Goal: Obtain resource: Download file/media

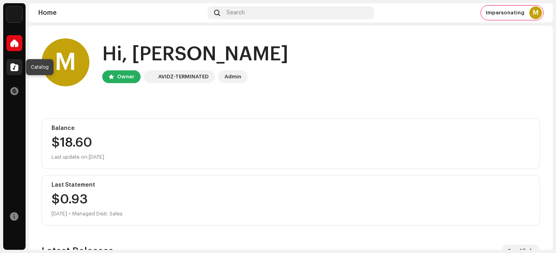
click at [13, 69] on span at bounding box center [14, 67] width 8 height 6
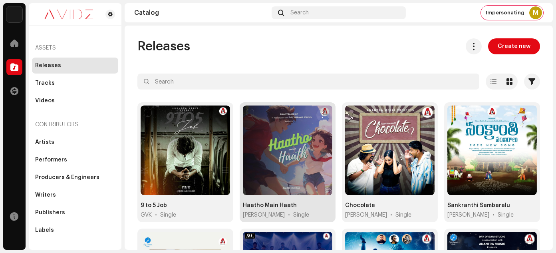
scroll to position [13, 0]
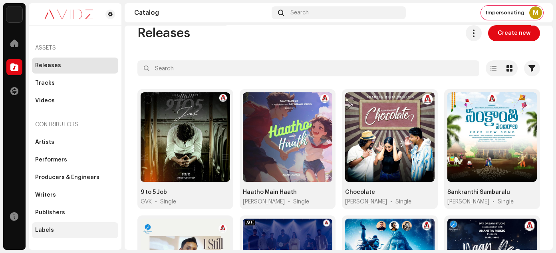
click at [48, 229] on div "Labels" at bounding box center [44, 230] width 19 height 6
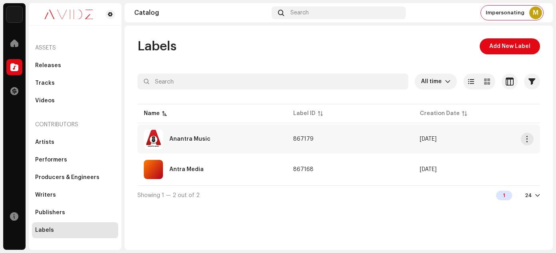
click at [196, 137] on div "Anantra Music" at bounding box center [189, 139] width 41 height 6
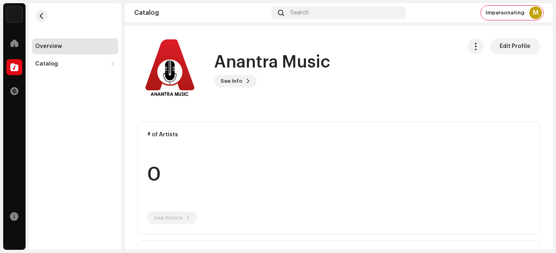
click at [248, 63] on h1 "Anantra Music" at bounding box center [272, 62] width 116 height 18
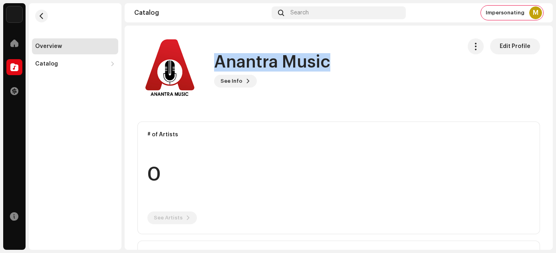
drag, startPoint x: 248, startPoint y: 63, endPoint x: 292, endPoint y: 60, distance: 44.8
click at [292, 60] on h1 "Anantra Music" at bounding box center [272, 62] width 116 height 18
copy h1 "Anantra Music"
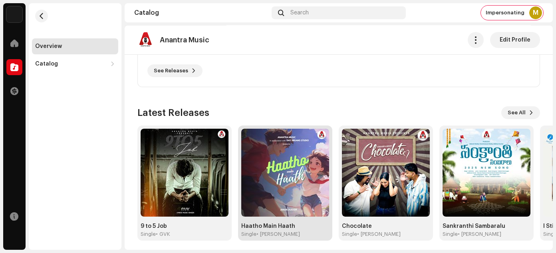
scroll to position [269, 0]
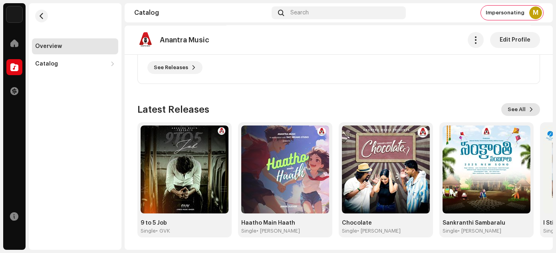
click at [513, 110] on span "See All" at bounding box center [517, 109] width 18 height 16
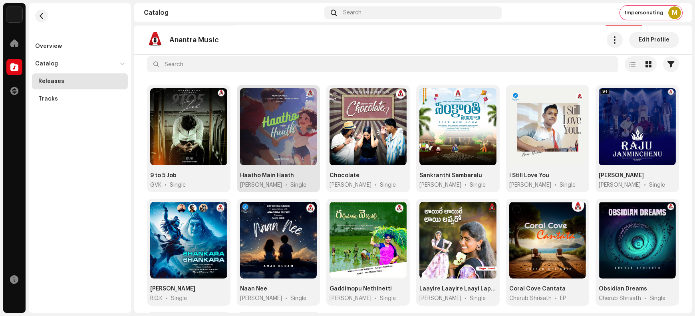
scroll to position [50, 0]
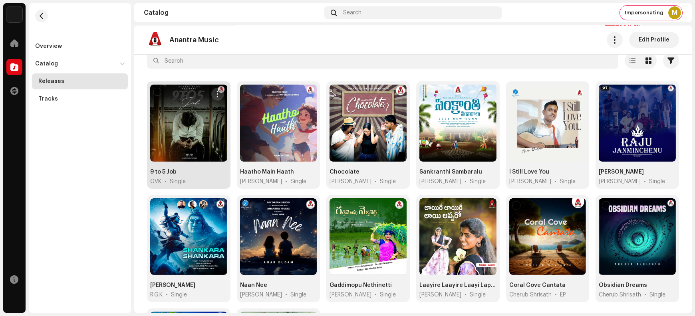
click at [216, 93] on span "button" at bounding box center [217, 94] width 6 height 6
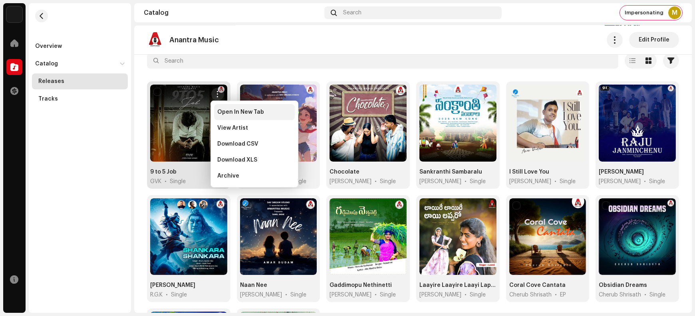
click at [219, 111] on span "Open In New Tab" at bounding box center [240, 112] width 47 height 6
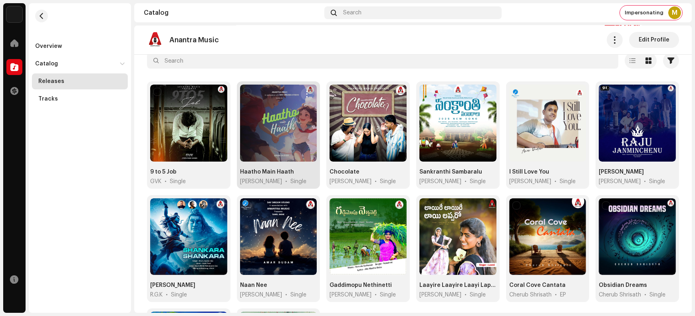
click at [307, 92] on span "button" at bounding box center [307, 94] width 6 height 6
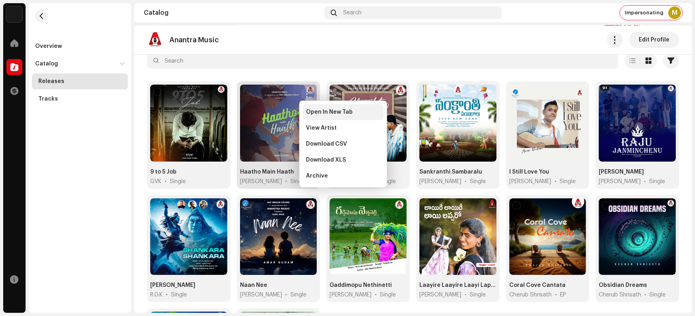
click at [311, 112] on span "Open In New Tab" at bounding box center [329, 112] width 47 height 6
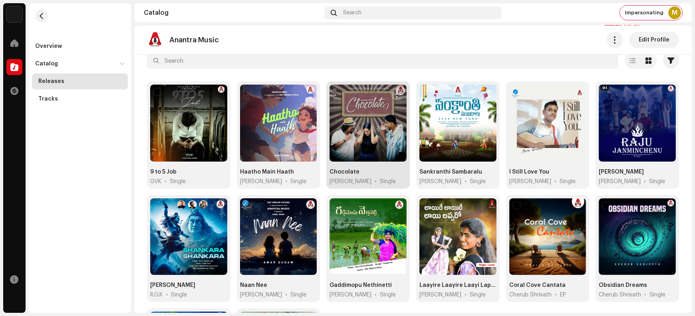
click at [396, 91] on span "button" at bounding box center [397, 94] width 6 height 6
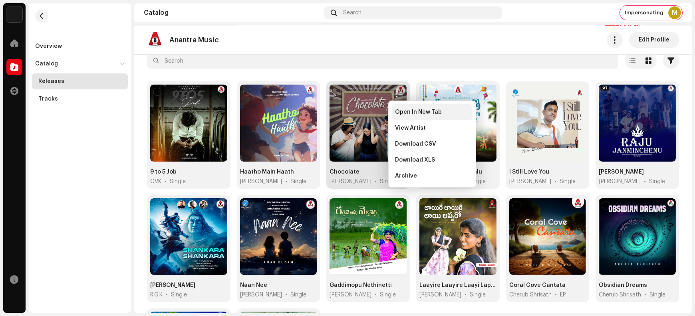
click at [403, 116] on div "Open In New Tab" at bounding box center [432, 112] width 81 height 16
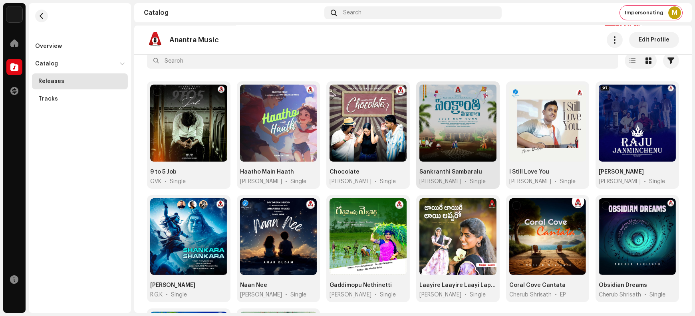
click at [484, 93] on span "button" at bounding box center [487, 94] width 6 height 6
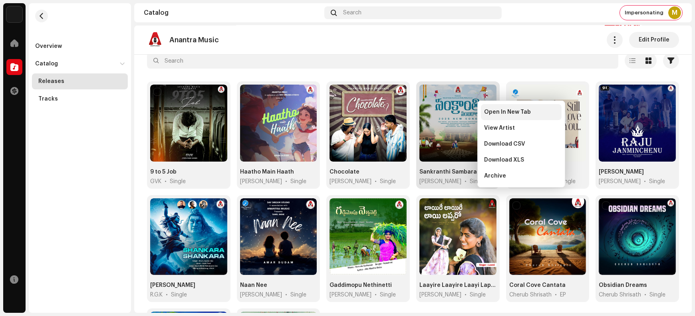
click at [496, 115] on span "Open In New Tab" at bounding box center [507, 112] width 47 height 6
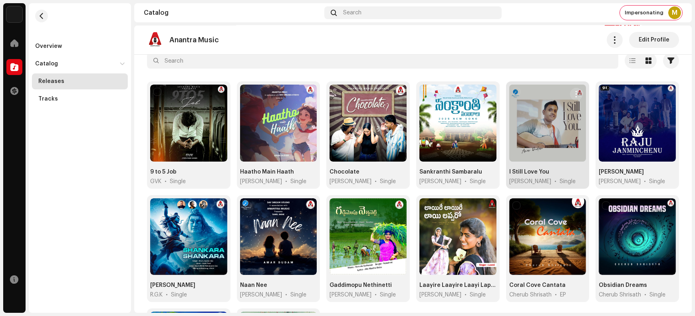
click at [556, 92] on span "button" at bounding box center [577, 94] width 6 height 6
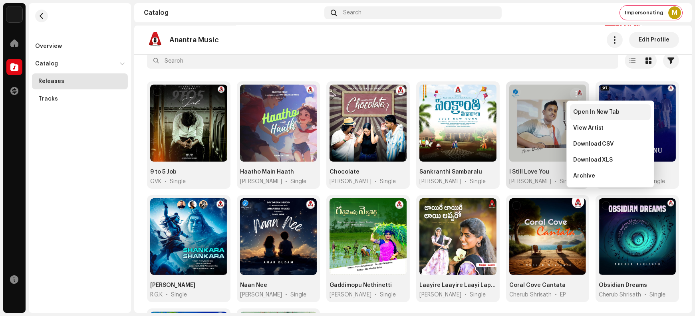
click at [556, 115] on div "Open In New Tab" at bounding box center [610, 112] width 81 height 16
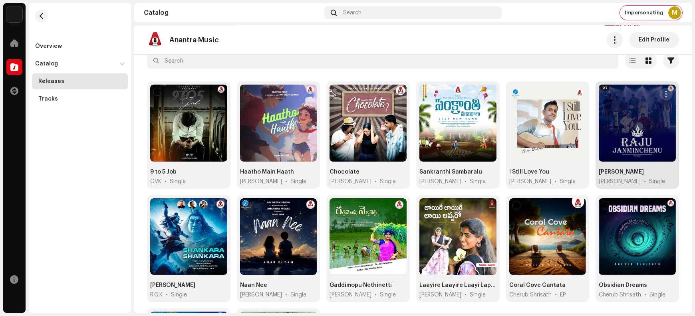
click at [556, 92] on span "button" at bounding box center [666, 94] width 6 height 6
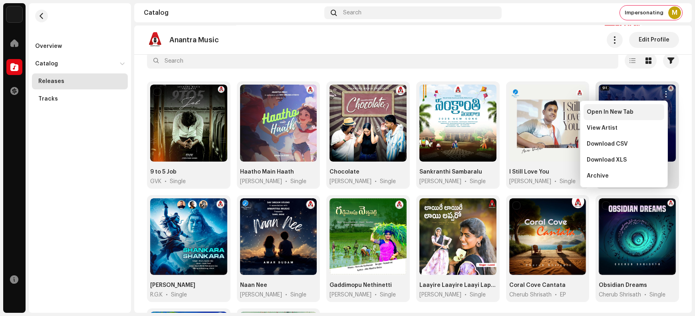
click at [556, 113] on span "Open In New Tab" at bounding box center [610, 112] width 47 height 6
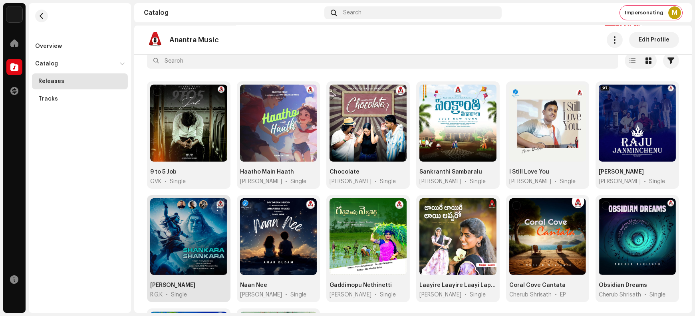
click at [215, 208] on span "button" at bounding box center [217, 208] width 6 height 6
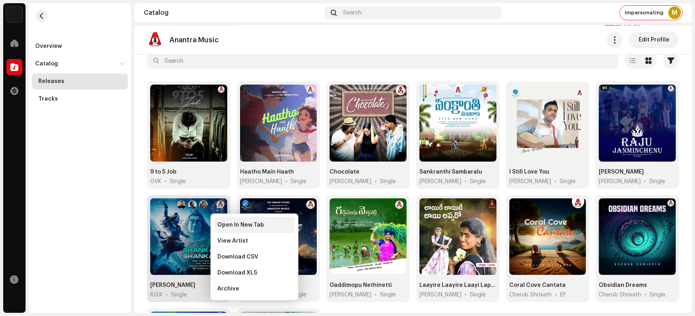
click at [226, 226] on span "Open In New Tab" at bounding box center [240, 225] width 47 height 6
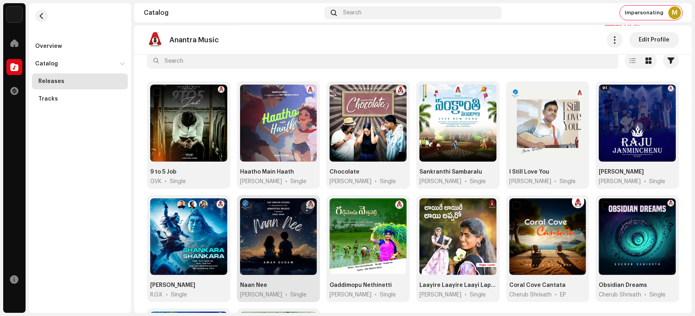
click at [309, 207] on button "button" at bounding box center [307, 208] width 13 height 13
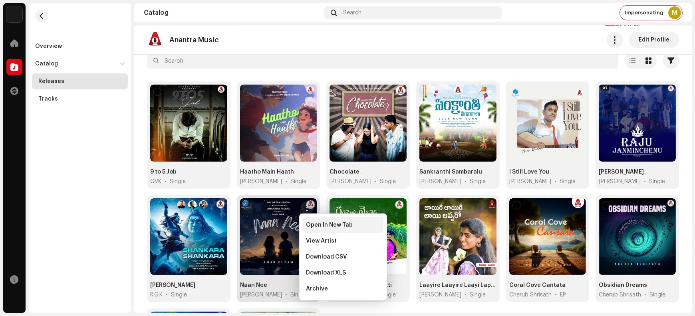
click at [314, 226] on span "Open In New Tab" at bounding box center [329, 225] width 47 height 6
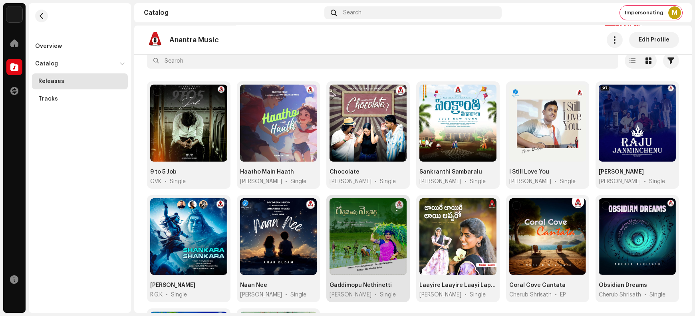
click at [396, 205] on span "button" at bounding box center [397, 208] width 6 height 6
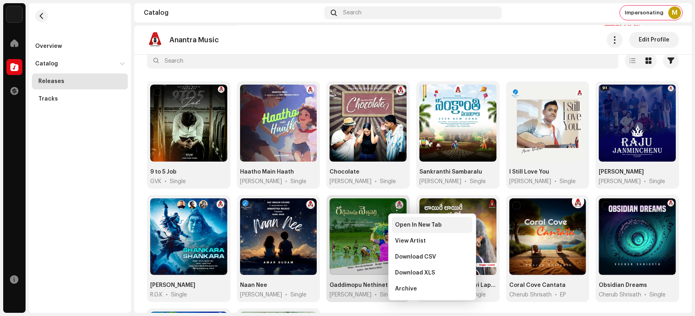
click at [403, 227] on span "Open In New Tab" at bounding box center [418, 225] width 47 height 6
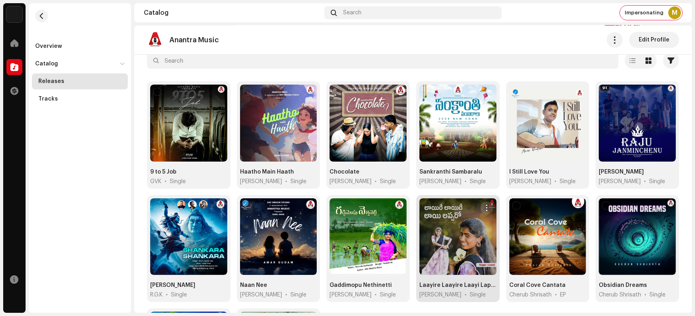
click at [484, 206] on span "button" at bounding box center [487, 208] width 6 height 6
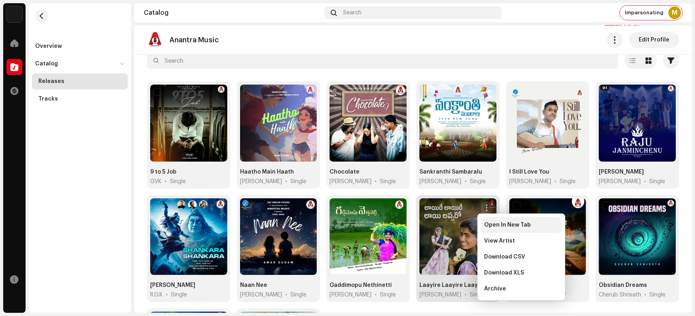
click at [491, 226] on span "Open In New Tab" at bounding box center [507, 225] width 47 height 6
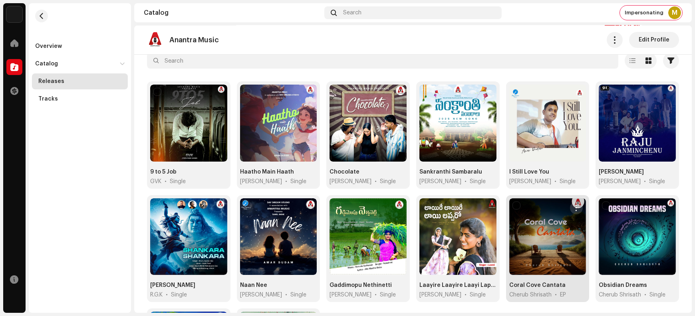
click at [556, 208] on span "button" at bounding box center [577, 208] width 6 height 6
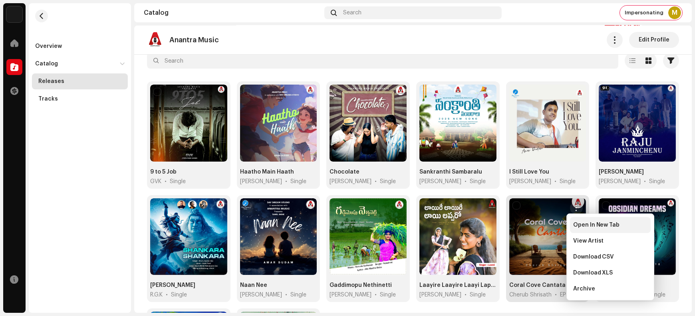
click at [556, 228] on span "Open In New Tab" at bounding box center [596, 225] width 47 height 6
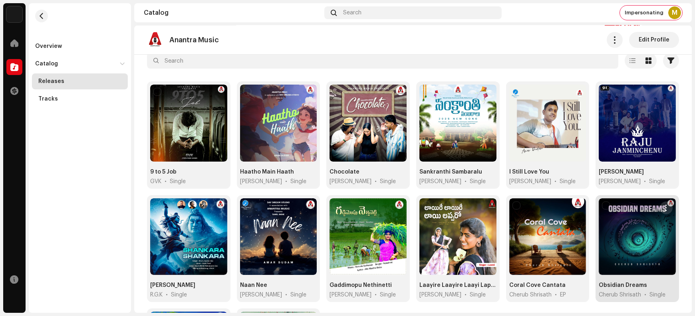
click at [556, 208] on span "button" at bounding box center [666, 208] width 6 height 6
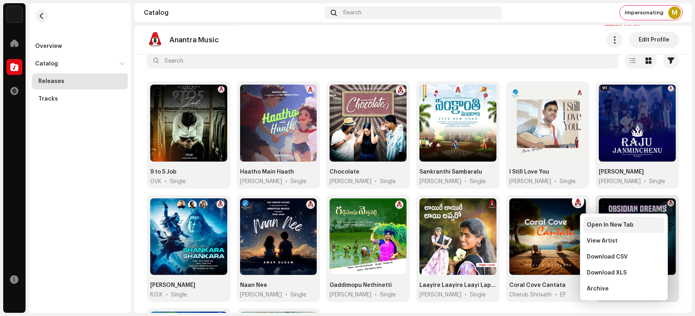
click at [556, 226] on span "Open In New Tab" at bounding box center [610, 225] width 47 height 6
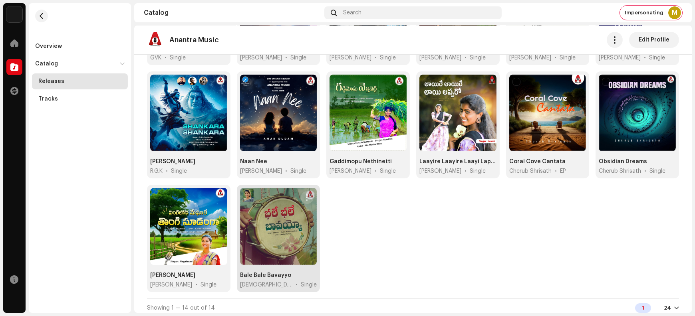
scroll to position [176, 0]
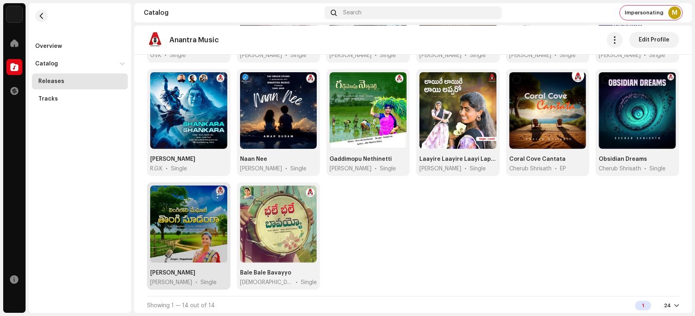
click at [219, 194] on span "button" at bounding box center [217, 195] width 6 height 6
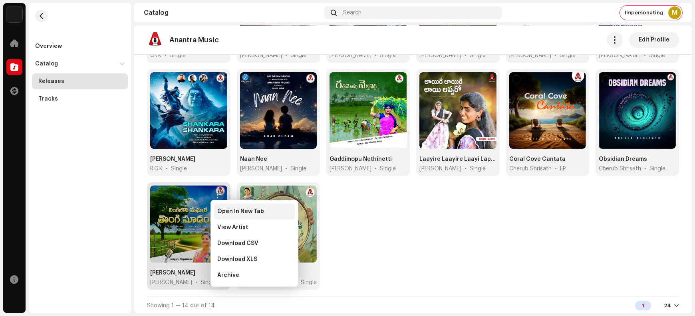
click at [227, 213] on span "Open In New Tab" at bounding box center [240, 211] width 47 height 6
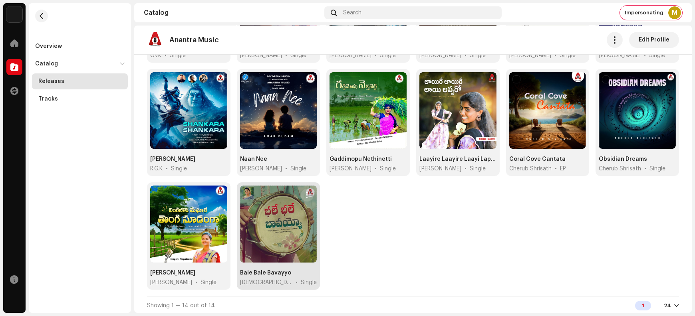
click at [310, 194] on button "button" at bounding box center [307, 195] width 13 height 13
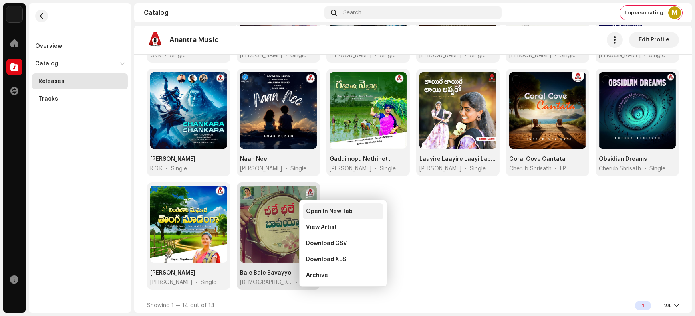
click at [316, 214] on span "Open In New Tab" at bounding box center [329, 211] width 47 height 6
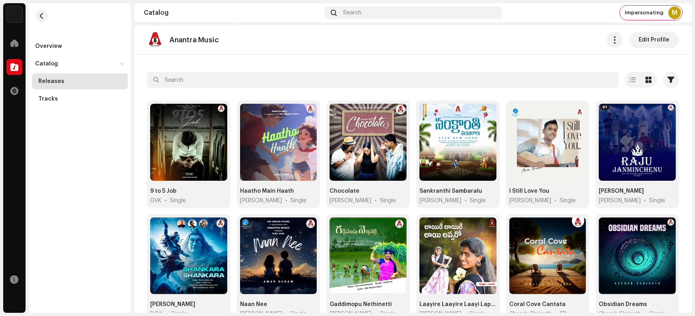
scroll to position [33, 0]
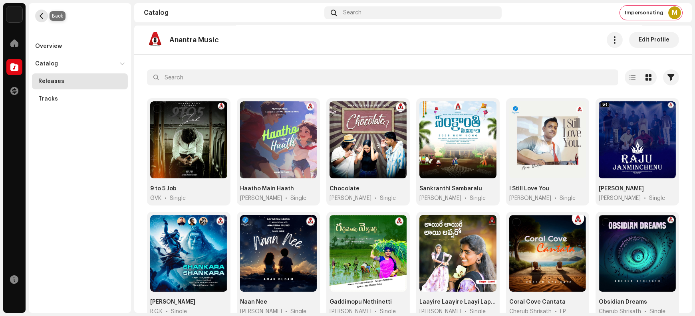
click at [39, 13] on span "button" at bounding box center [42, 16] width 6 height 6
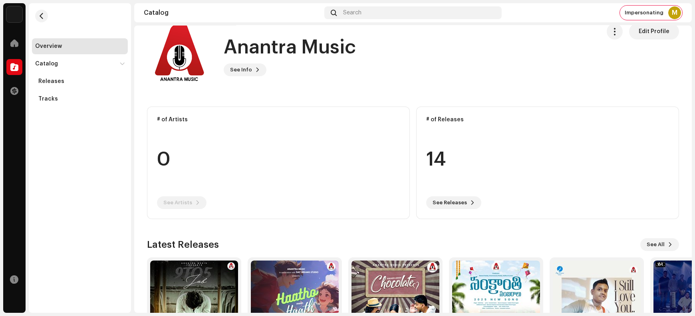
scroll to position [33, 0]
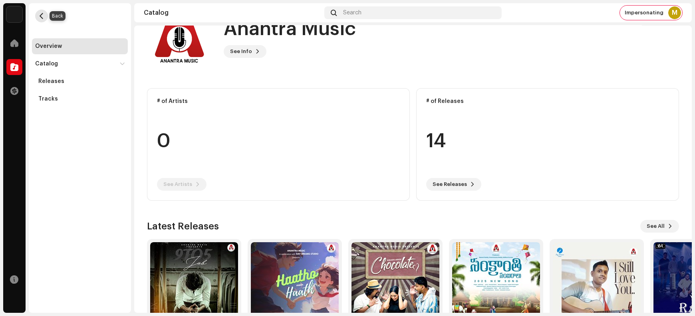
click at [42, 16] on span "button" at bounding box center [42, 16] width 6 height 6
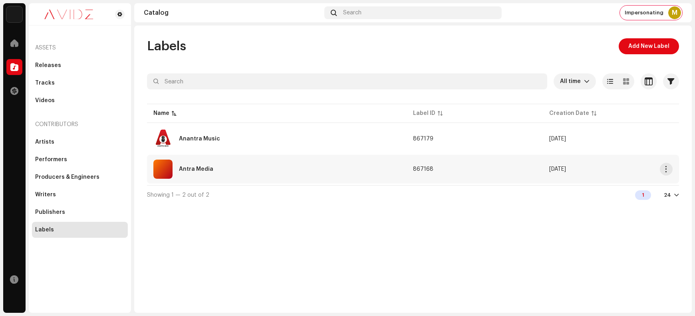
click at [234, 169] on div "Antra Media" at bounding box center [276, 169] width 247 height 19
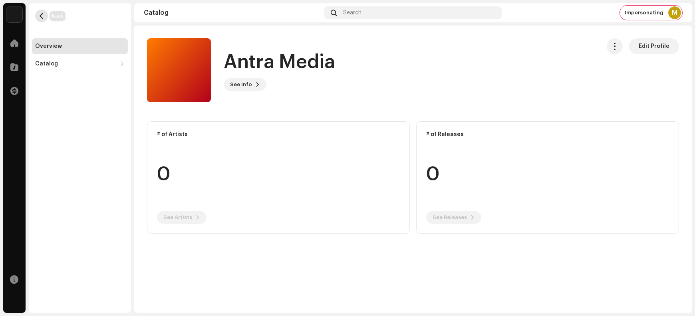
click at [40, 15] on span "button" at bounding box center [42, 16] width 6 height 6
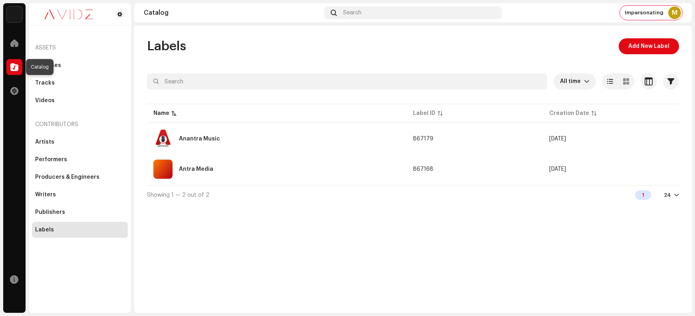
click at [15, 69] on span at bounding box center [14, 67] width 8 height 6
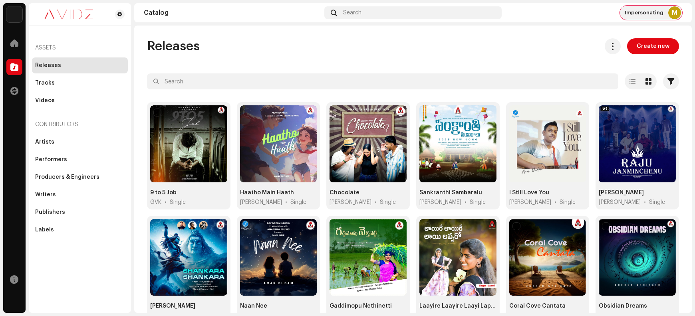
click at [556, 14] on div "M" at bounding box center [674, 12] width 13 height 13
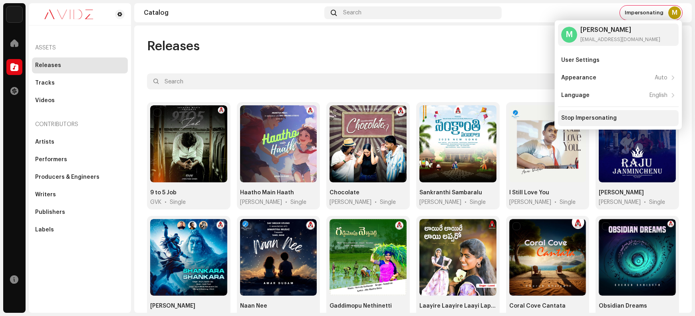
click at [556, 116] on div "Stop Impersonating" at bounding box center [589, 118] width 56 height 6
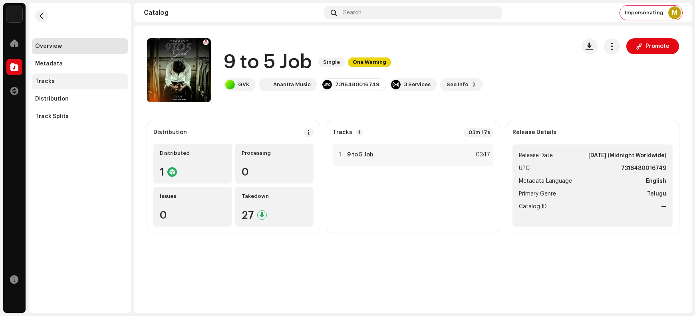
click at [59, 84] on div "Tracks" at bounding box center [79, 81] width 89 height 6
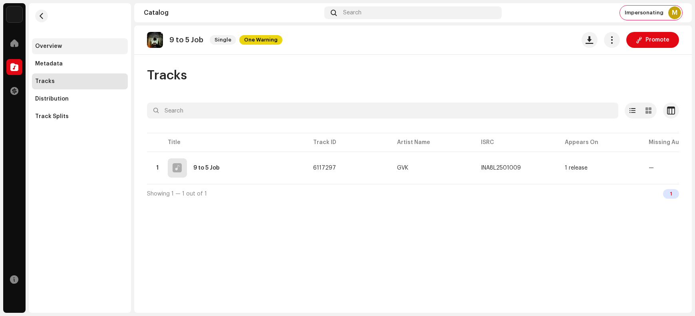
click at [62, 46] on div "Overview" at bounding box center [79, 46] width 89 height 6
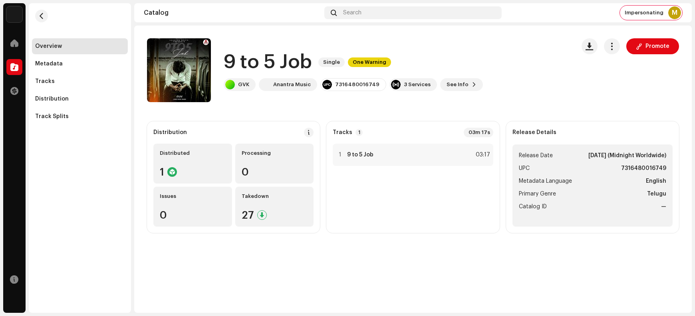
click at [271, 62] on h1 "9 to 5 Job" at bounding box center [268, 63] width 88 height 26
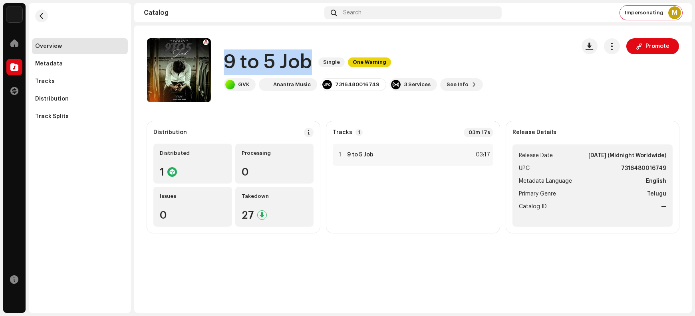
click at [271, 62] on h1 "9 to 5 Job" at bounding box center [268, 63] width 88 height 26
copy div "9 to 5 Job Single One Warning"
click at [179, 69] on span "button" at bounding box center [179, 70] width 6 height 6
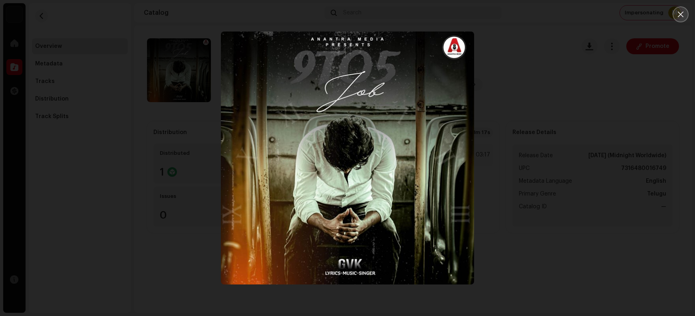
click at [556, 15] on icon "Close" at bounding box center [681, 15] width 6 height 6
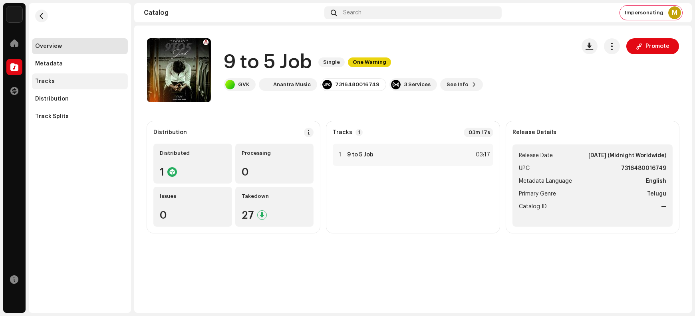
click at [65, 80] on div "Tracks" at bounding box center [79, 81] width 89 height 6
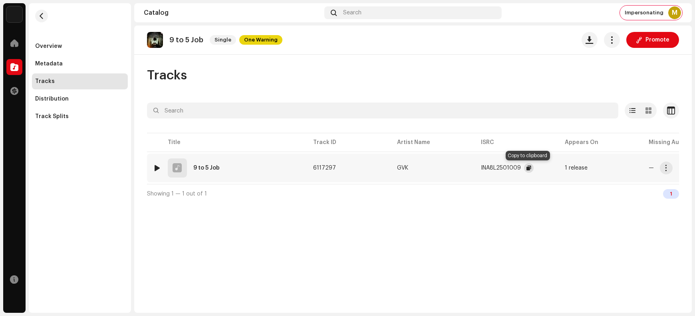
click at [529, 168] on span "button" at bounding box center [528, 168] width 5 height 6
click at [528, 167] on span "button" at bounding box center [528, 168] width 5 height 6
click at [527, 168] on span "button" at bounding box center [528, 168] width 5 height 6
click at [556, 166] on span "button" at bounding box center [666, 168] width 6 height 6
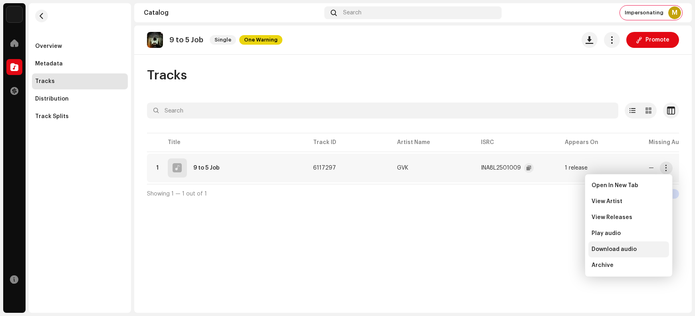
click at [556, 250] on span "Download audio" at bounding box center [613, 249] width 45 height 6
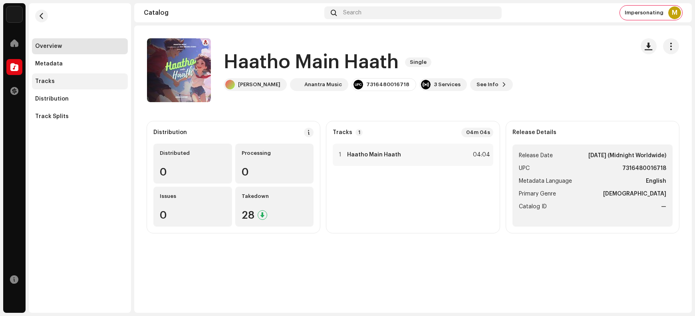
click at [61, 82] on div "Tracks" at bounding box center [79, 81] width 89 height 6
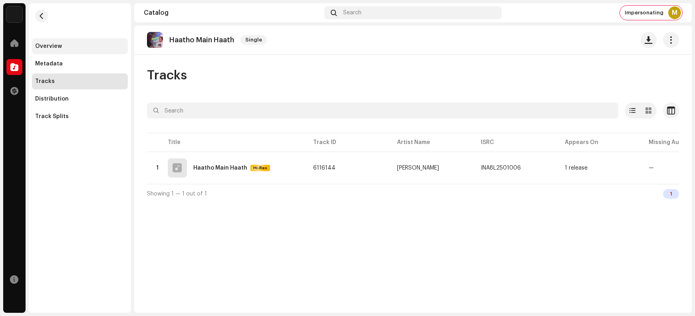
click at [71, 45] on div "Overview" at bounding box center [79, 46] width 89 height 6
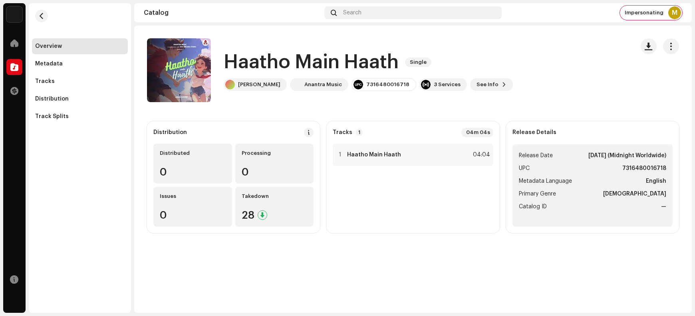
click at [243, 57] on h1 "Haatho Main Haath" at bounding box center [311, 63] width 175 height 26
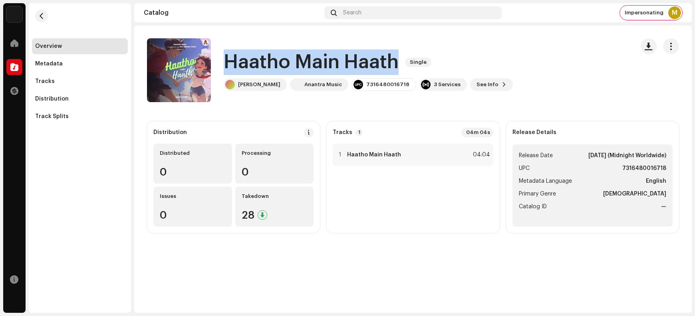
drag, startPoint x: 243, startPoint y: 57, endPoint x: 363, endPoint y: 58, distance: 120.2
click at [363, 58] on h1 "Haatho Main Haath" at bounding box center [311, 63] width 175 height 26
copy h1 "Haatho Main Haath"
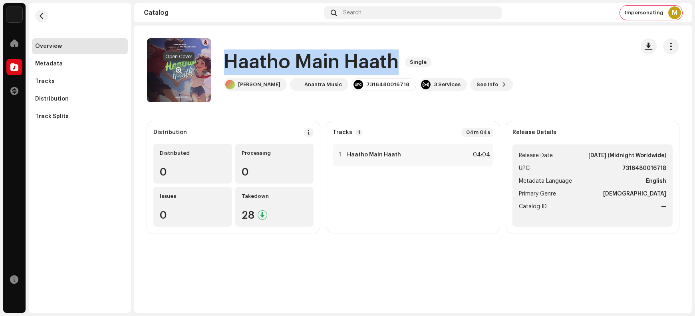
click at [178, 69] on span "button" at bounding box center [179, 70] width 6 height 6
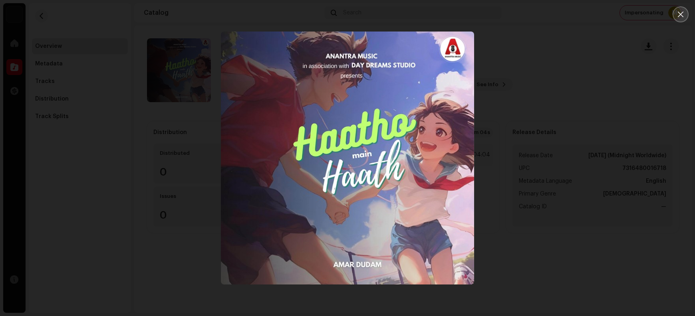
click at [556, 13] on icon "Close" at bounding box center [680, 14] width 7 height 7
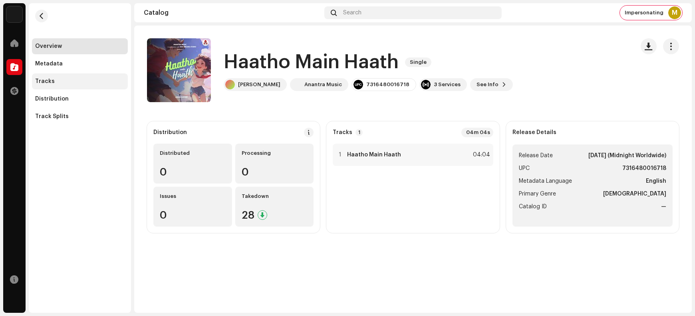
click at [65, 82] on div "Tracks" at bounding box center [79, 81] width 89 height 6
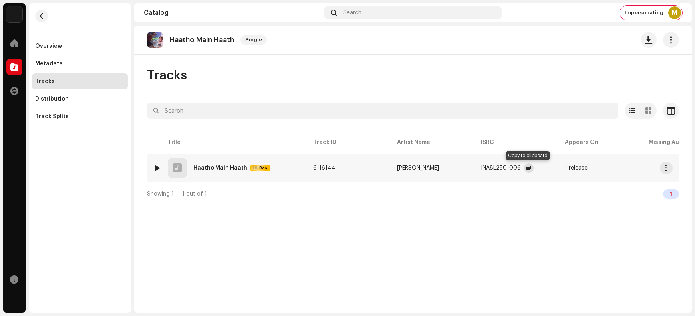
click at [526, 168] on span "button" at bounding box center [528, 168] width 5 height 6
click at [556, 168] on span "button" at bounding box center [666, 168] width 6 height 6
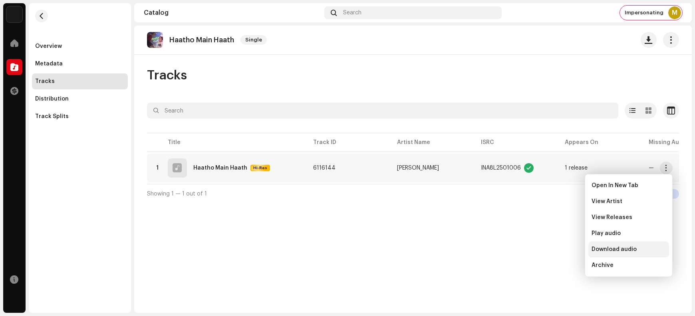
click at [556, 250] on span "Download audio" at bounding box center [613, 249] width 45 height 6
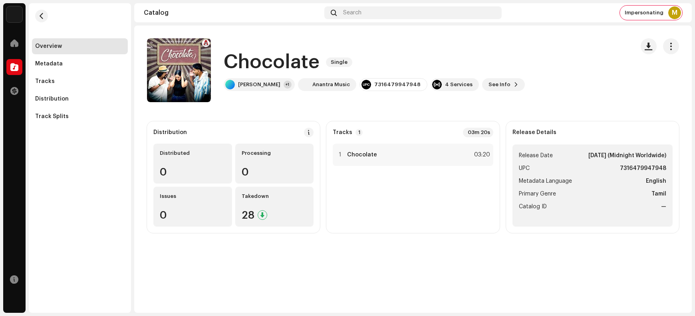
click at [246, 56] on h1 "Chocolate" at bounding box center [272, 63] width 96 height 26
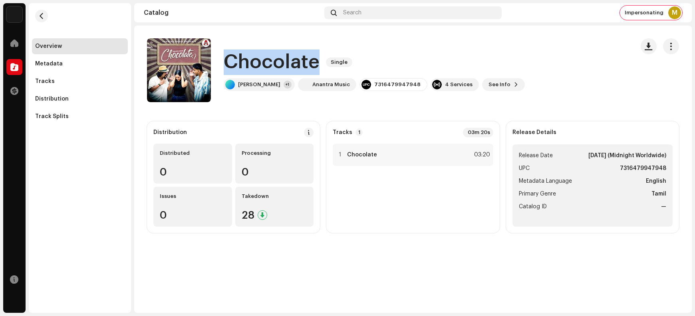
click at [246, 56] on h1 "Chocolate" at bounding box center [272, 63] width 96 height 26
copy h1 "Chocolate"
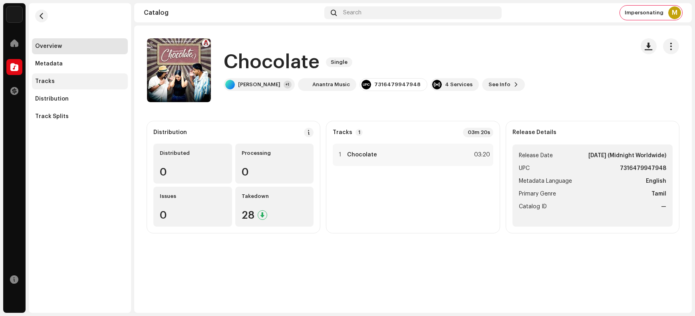
click at [64, 86] on div "Tracks" at bounding box center [80, 81] width 96 height 16
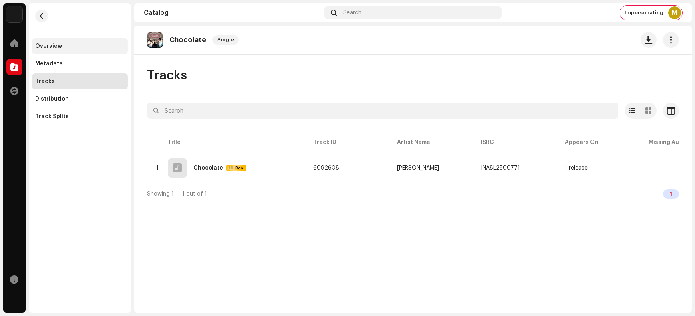
click at [69, 50] on div "Overview" at bounding box center [80, 46] width 96 height 16
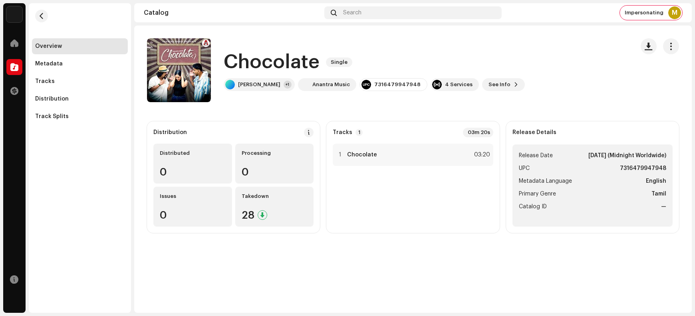
click at [245, 58] on h1 "Chocolate" at bounding box center [272, 63] width 96 height 26
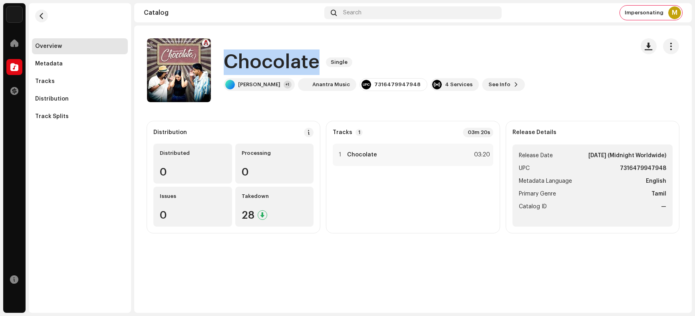
click at [245, 58] on h1 "Chocolate" at bounding box center [272, 63] width 96 height 26
copy h1 "Chocolate"
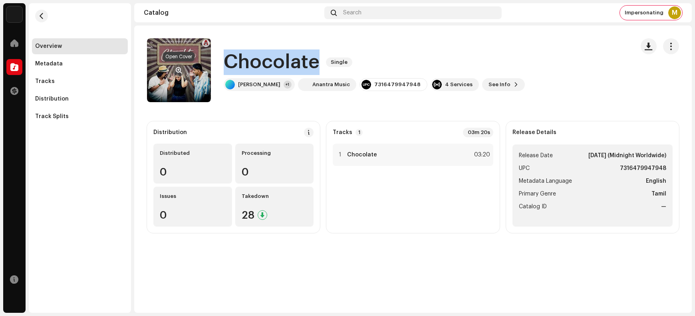
click at [179, 69] on span "button" at bounding box center [179, 70] width 6 height 6
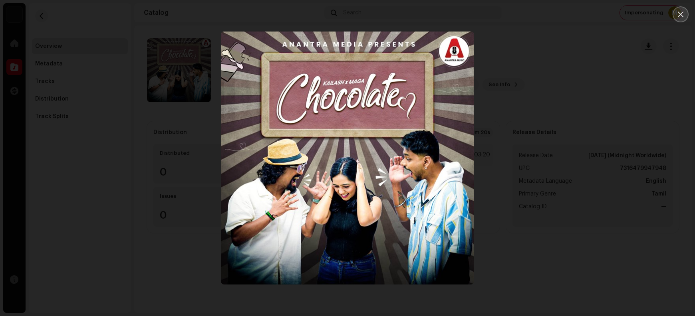
click at [556, 16] on icon "Close" at bounding box center [680, 14] width 7 height 7
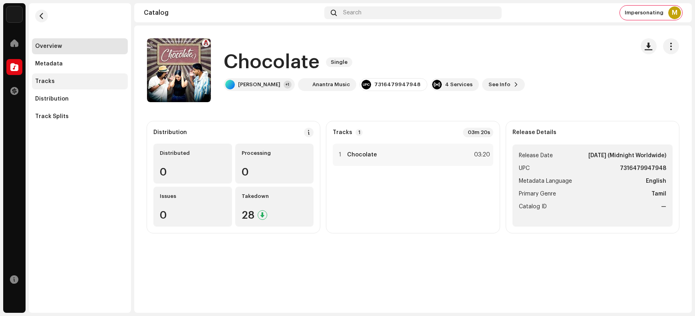
click at [61, 86] on div "Tracks" at bounding box center [80, 81] width 96 height 16
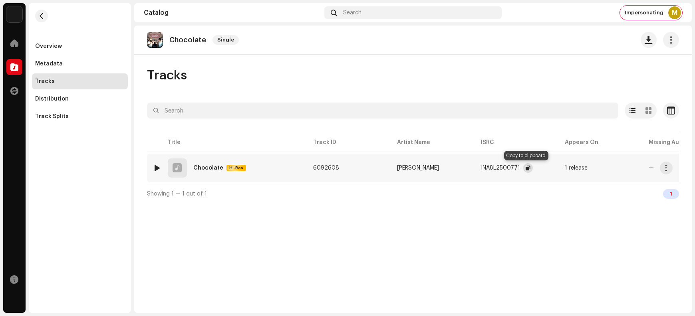
click at [526, 167] on span "button" at bounding box center [528, 168] width 5 height 6
click at [556, 168] on span "button" at bounding box center [666, 168] width 6 height 6
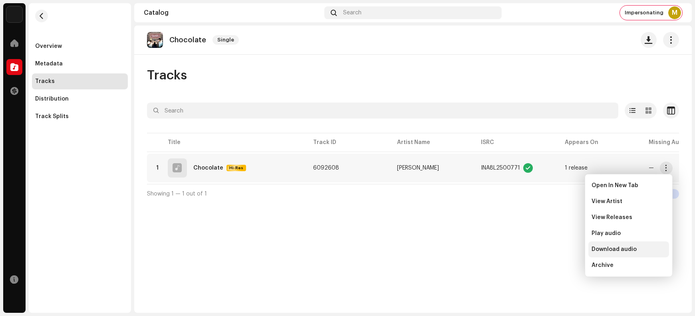
click at [556, 250] on span "Download audio" at bounding box center [613, 249] width 45 height 6
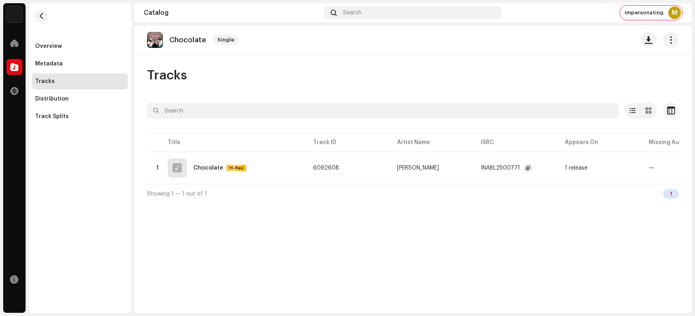
click at [384, 79] on div "Tracks" at bounding box center [413, 75] width 532 height 16
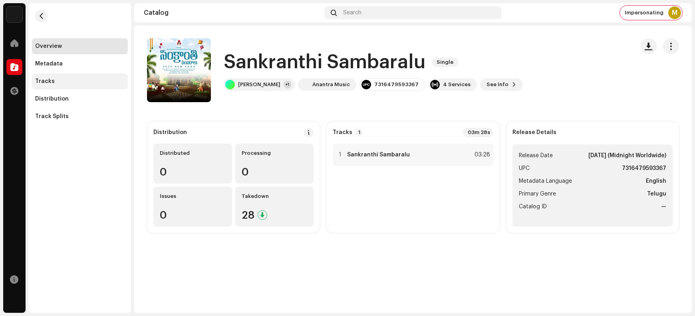
click at [59, 79] on div "Tracks" at bounding box center [79, 81] width 89 height 6
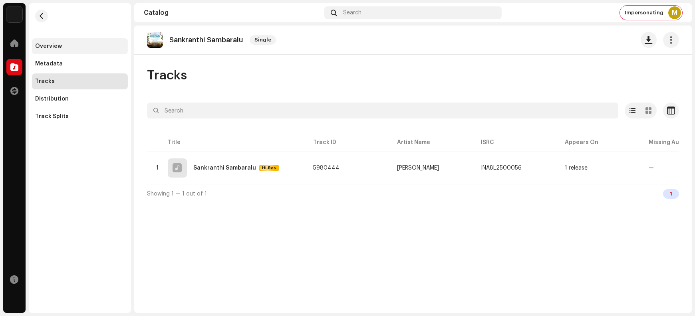
click at [64, 48] on div "Overview" at bounding box center [79, 46] width 89 height 6
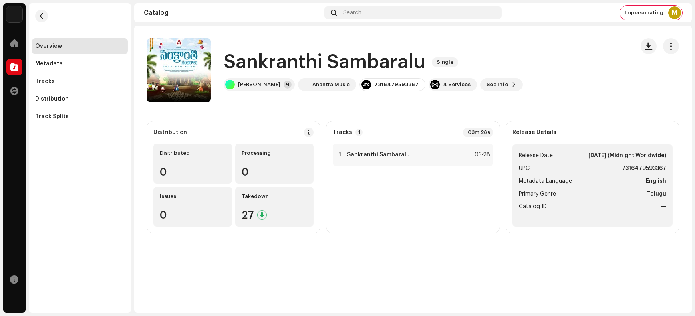
click at [262, 63] on h1 "Sankranthi Sambaralu" at bounding box center [325, 63] width 202 height 26
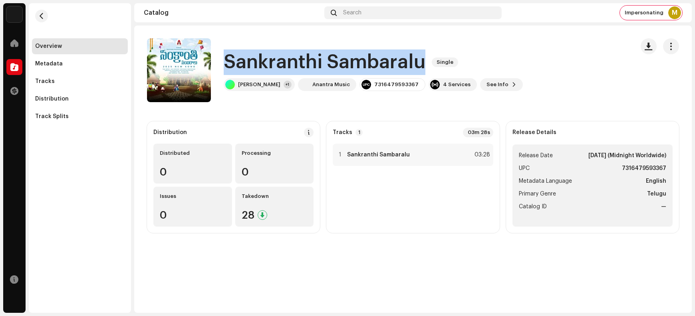
drag, startPoint x: 262, startPoint y: 63, endPoint x: 345, endPoint y: 59, distance: 83.2
click at [345, 59] on h1 "Sankranthi Sambaralu" at bounding box center [325, 63] width 202 height 26
copy h1 "Sankranthi Sambaralu"
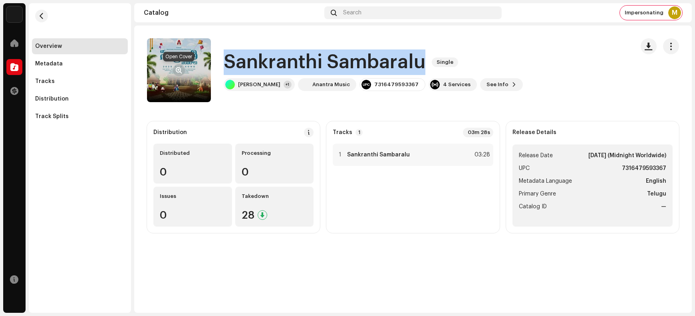
click at [179, 71] on span "button" at bounding box center [179, 70] width 6 height 6
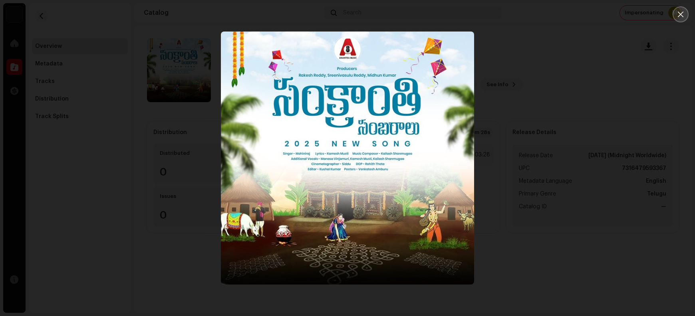
click at [556, 18] on button "Close" at bounding box center [681, 14] width 16 height 16
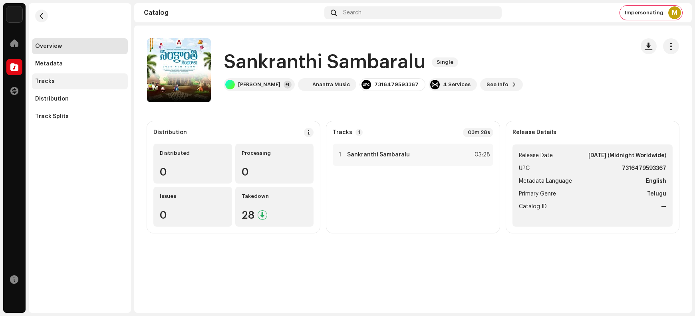
click at [64, 81] on div "Tracks" at bounding box center [79, 81] width 89 height 6
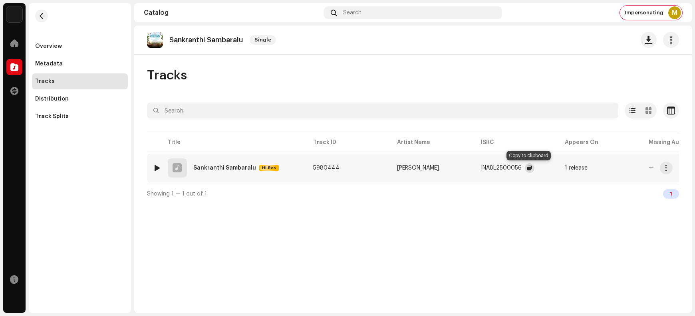
click at [530, 167] on span "button" at bounding box center [529, 168] width 5 height 6
click at [556, 167] on span "button" at bounding box center [666, 168] width 6 height 6
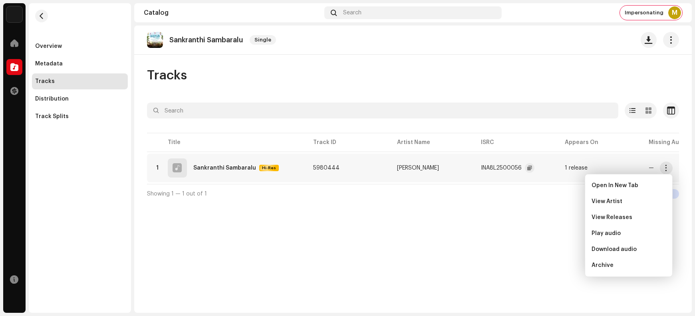
click at [556, 67] on div "Sankranthi Sambaralu Single Tracks Selected 0 Select all 1 Options Filters Dist…" at bounding box center [413, 170] width 558 height 288
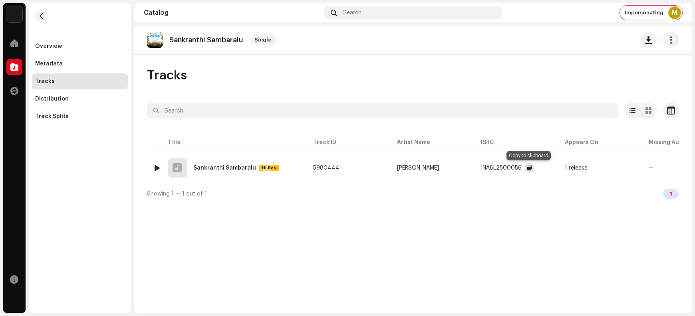
click at [527, 165] on span "button" at bounding box center [529, 168] width 5 height 6
click at [556, 166] on button "button" at bounding box center [666, 168] width 13 height 13
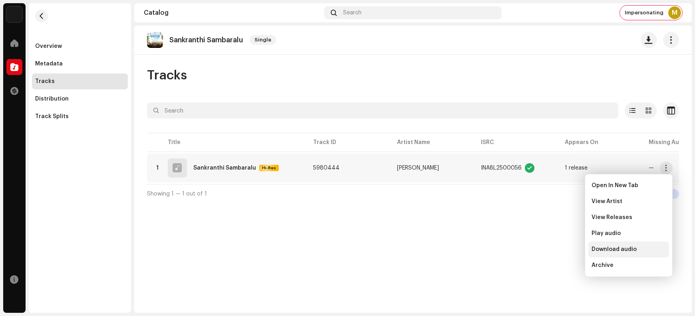
click at [556, 252] on span "Download audio" at bounding box center [613, 249] width 45 height 6
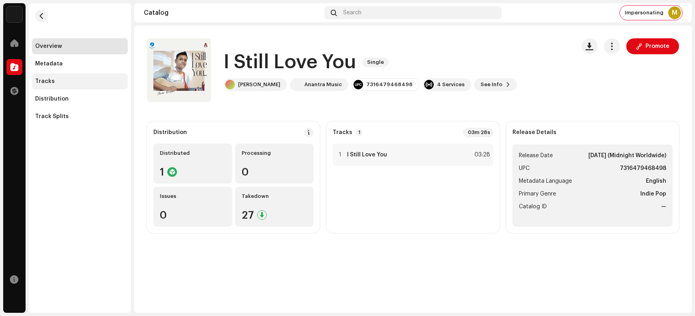
click at [54, 81] on div "Tracks" at bounding box center [79, 81] width 89 height 6
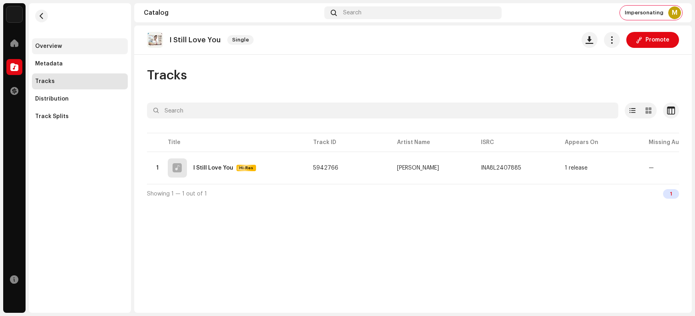
click at [56, 48] on div "Overview" at bounding box center [48, 46] width 27 height 6
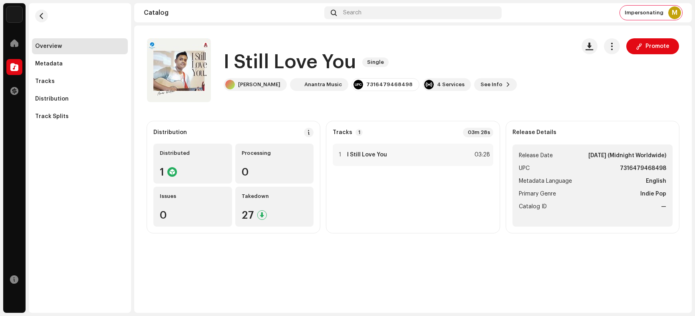
click at [469, 252] on div "I Still Love You Single Promote I Still Love You Single [PERSON_NAME] Anantra M…" at bounding box center [413, 170] width 558 height 288
drag, startPoint x: 658, startPoint y: 0, endPoint x: 443, endPoint y: 286, distance: 357.1
click at [443, 252] on div "I Still Love You Single Promote I Still Love You Single [PERSON_NAME] Anantra M…" at bounding box center [413, 170] width 558 height 288
drag, startPoint x: 675, startPoint y: 8, endPoint x: 480, endPoint y: 38, distance: 197.2
click at [480, 38] on div "I Still Love You Single [PERSON_NAME] Anantra Music 7316479468498 4 Services Se…" at bounding box center [358, 70] width 422 height 64
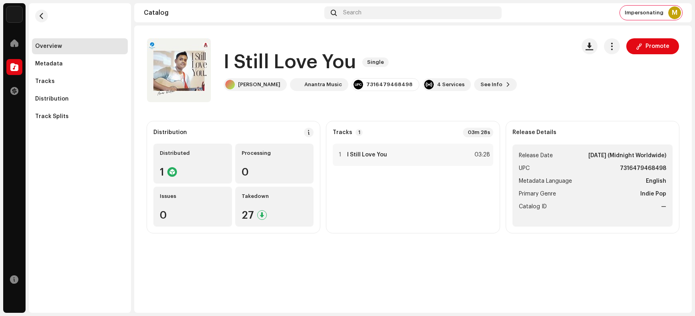
click at [330, 58] on h1 "I Still Love You" at bounding box center [290, 63] width 132 height 26
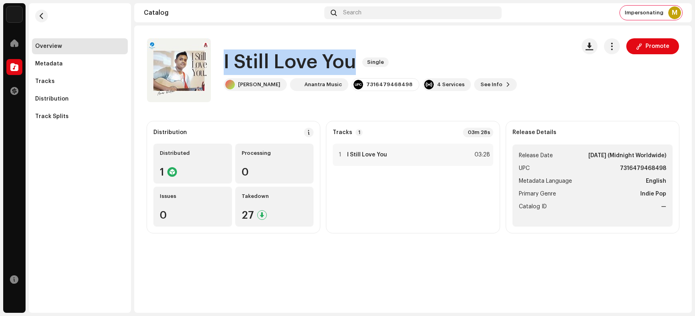
drag, startPoint x: 330, startPoint y: 58, endPoint x: 223, endPoint y: 66, distance: 107.3
click at [224, 66] on h1 "I Still Love You" at bounding box center [290, 63] width 132 height 26
copy h1 "I Still Love You"
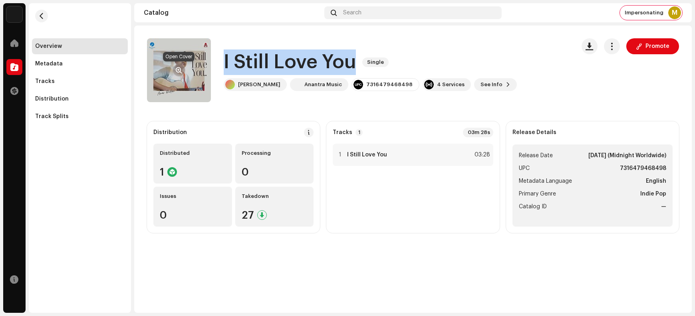
click at [179, 68] on span "button" at bounding box center [179, 70] width 6 height 6
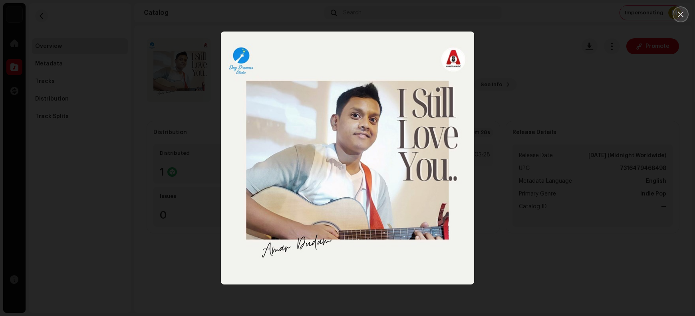
click at [556, 16] on icon "Close" at bounding box center [680, 14] width 7 height 7
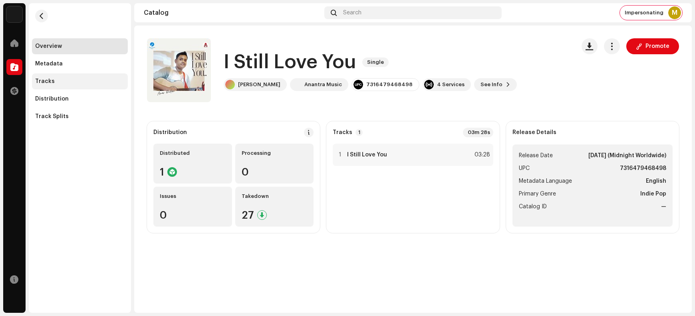
click at [77, 84] on div "Tracks" at bounding box center [79, 81] width 89 height 6
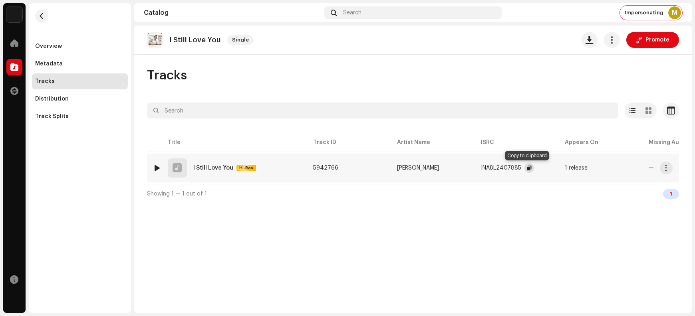
click at [527, 167] on span "button" at bounding box center [529, 168] width 5 height 6
click at [556, 169] on span "button" at bounding box center [666, 168] width 6 height 6
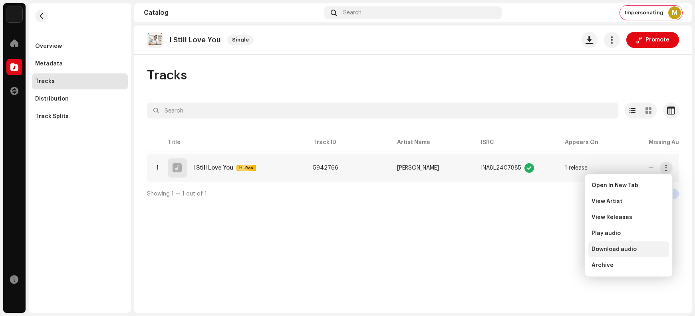
click at [556, 250] on span "Download audio" at bounding box center [613, 249] width 45 height 6
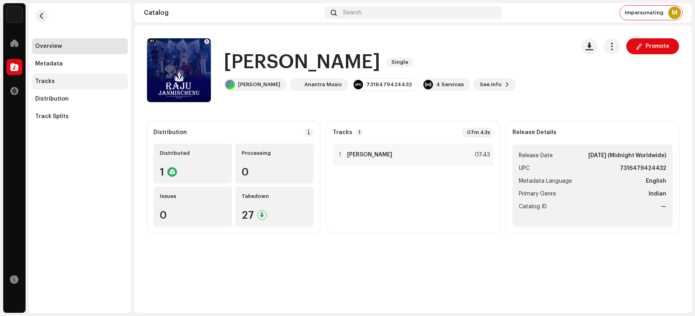
click at [57, 83] on div "Tracks" at bounding box center [79, 81] width 89 height 6
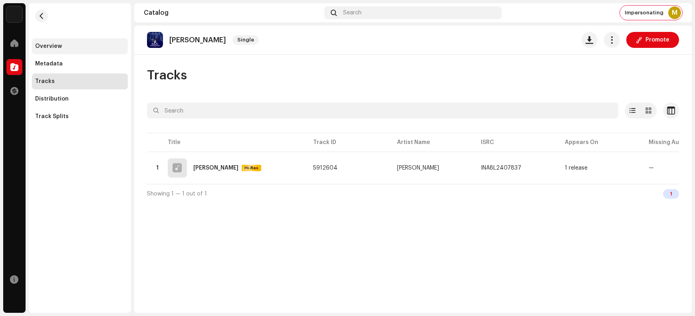
click at [66, 45] on div "Overview" at bounding box center [79, 46] width 89 height 6
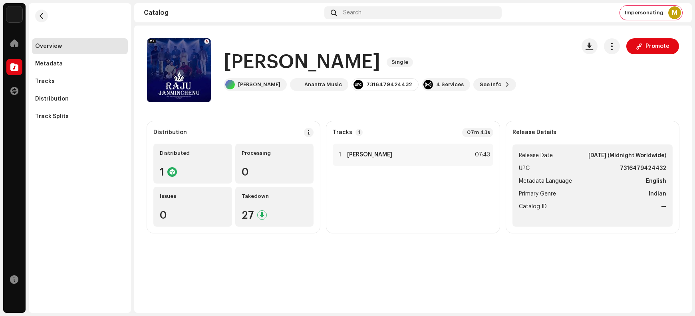
click at [250, 62] on h1 "Raju Janminchenu" at bounding box center [302, 63] width 157 height 26
drag, startPoint x: 250, startPoint y: 62, endPoint x: 354, endPoint y: 54, distance: 104.5
click at [354, 54] on h1 "Raju Janminchenu" at bounding box center [302, 63] width 157 height 26
copy h1 "Raju Janminchenu"
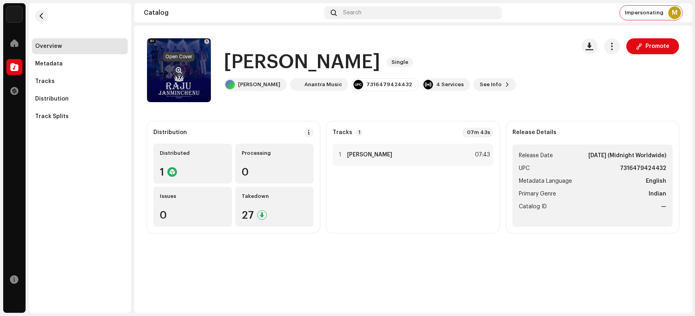
click at [176, 68] on span "button" at bounding box center [179, 70] width 6 height 6
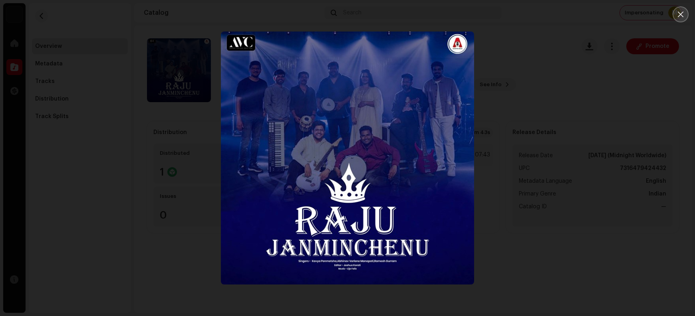
click at [556, 18] on button "Close" at bounding box center [681, 14] width 16 height 16
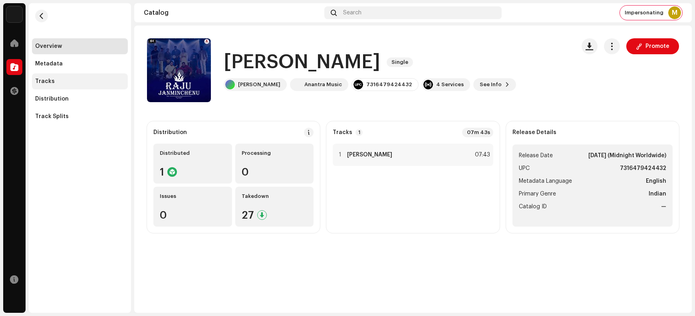
click at [57, 86] on div "Tracks" at bounding box center [80, 81] width 96 height 16
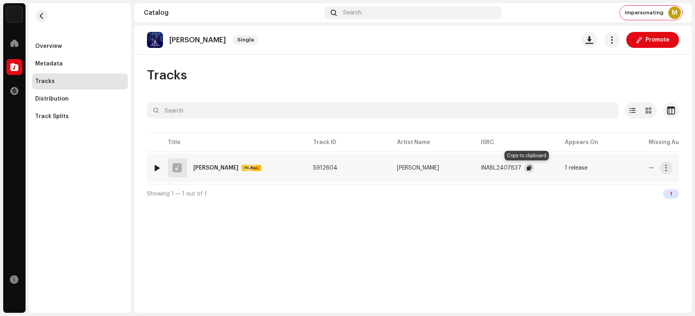
click at [527, 167] on span "button" at bounding box center [529, 168] width 5 height 6
click at [556, 168] on span "button" at bounding box center [666, 168] width 6 height 6
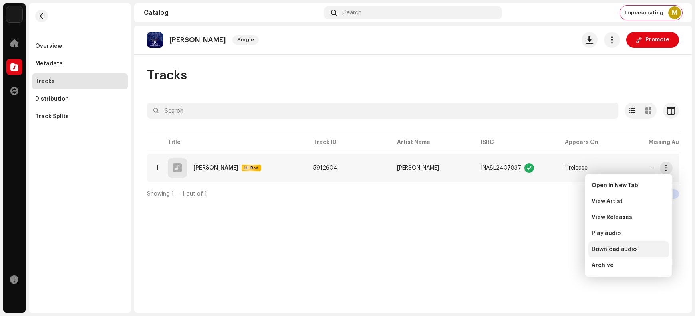
click at [556, 250] on span "Download audio" at bounding box center [613, 249] width 45 height 6
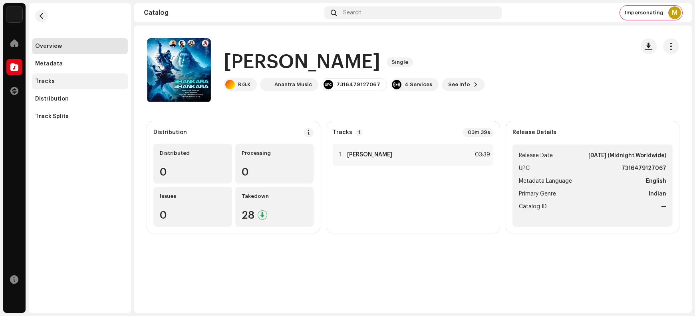
click at [54, 80] on div "Tracks" at bounding box center [79, 81] width 89 height 6
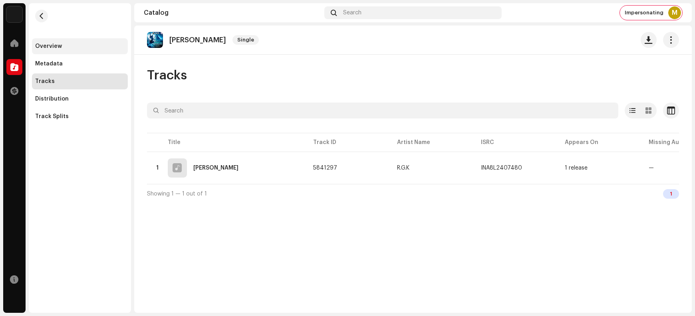
click at [57, 50] on div "Overview" at bounding box center [80, 46] width 96 height 16
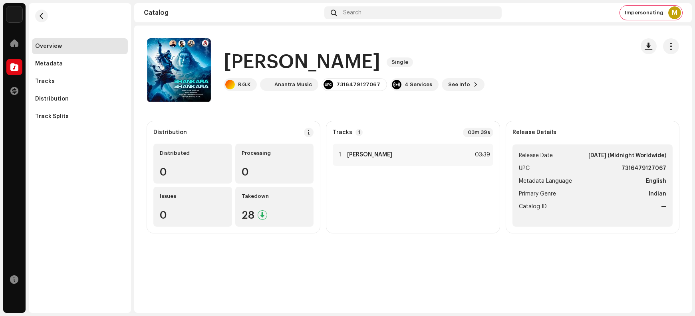
click at [245, 62] on h1 "Shankara Shankara" at bounding box center [302, 63] width 157 height 26
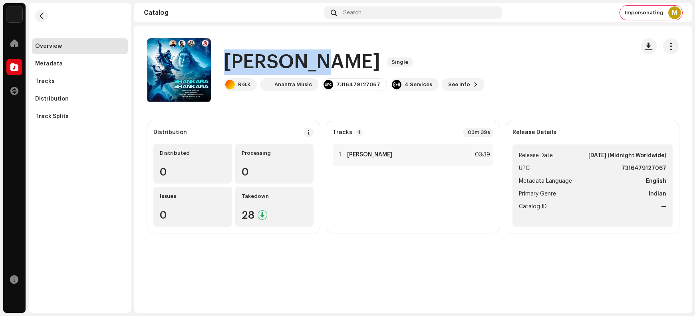
click at [245, 62] on h1 "Shankara Shankara" at bounding box center [302, 63] width 157 height 26
copy div "Shankara Shankara Single"
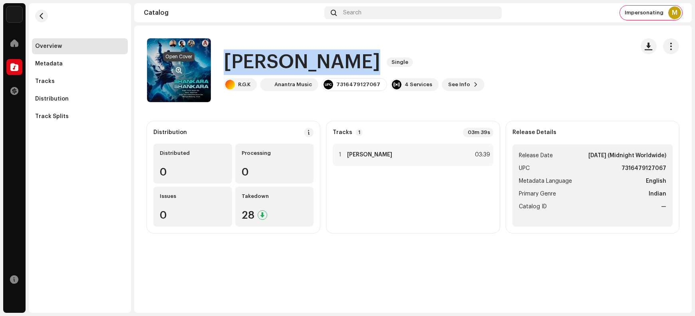
click at [175, 70] on button "button" at bounding box center [179, 70] width 13 height 13
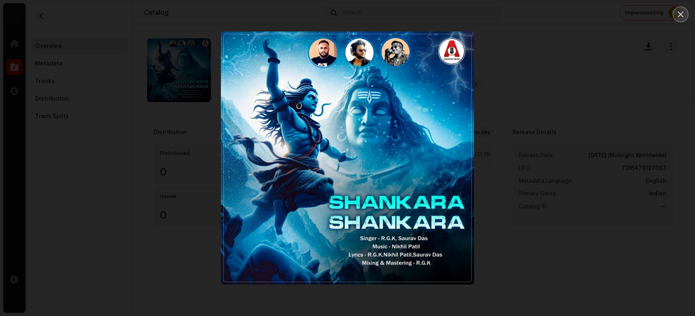
click at [556, 18] on button "Close" at bounding box center [681, 14] width 16 height 16
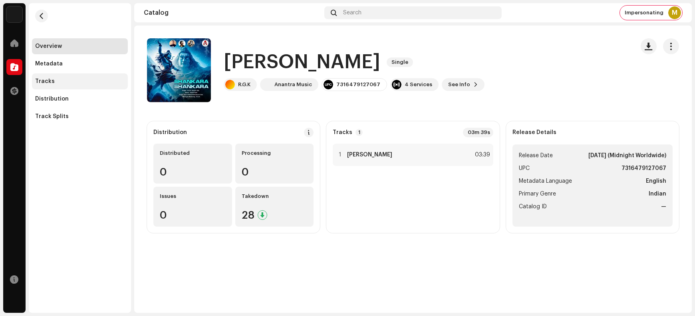
click at [62, 86] on div "Tracks" at bounding box center [80, 81] width 96 height 16
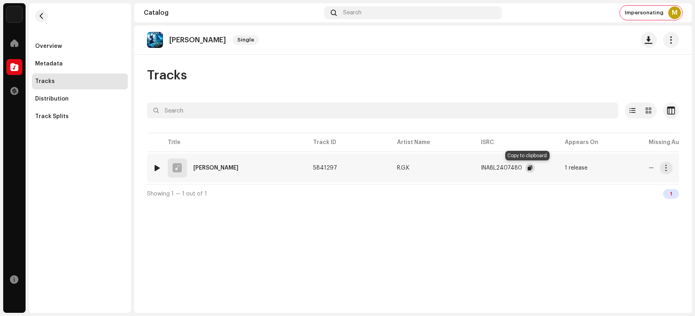
click at [528, 169] on span "button" at bounding box center [530, 168] width 5 height 6
click at [556, 169] on span "button" at bounding box center [666, 168] width 6 height 6
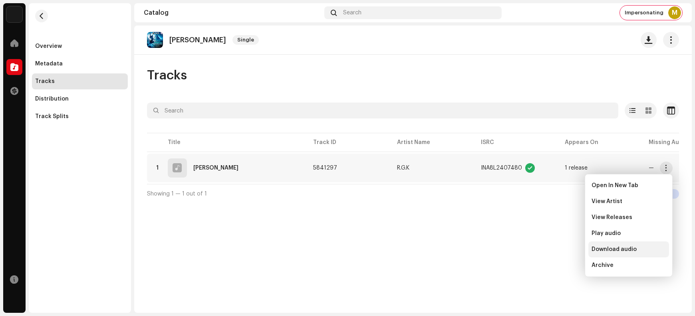
click at [556, 250] on span "Download audio" at bounding box center [613, 249] width 45 height 6
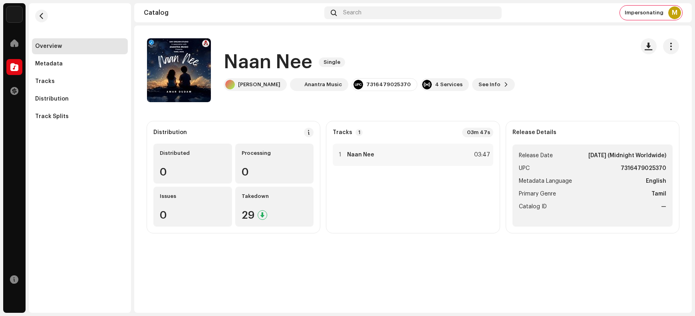
click at [242, 60] on h1 "Naan Nee" at bounding box center [268, 63] width 89 height 26
drag, startPoint x: 242, startPoint y: 60, endPoint x: 294, endPoint y: 60, distance: 51.9
click at [294, 60] on h1 "Naan Nee" at bounding box center [268, 63] width 89 height 26
copy h1 "Naan Nee"
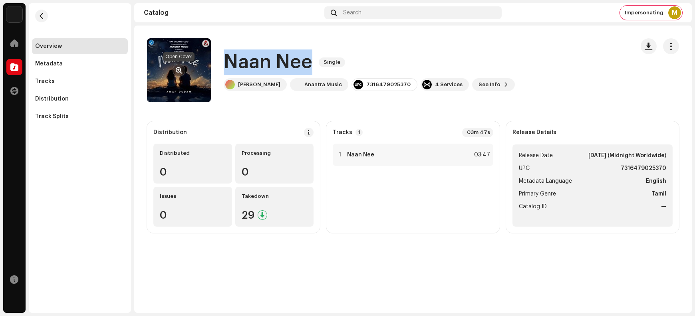
click at [178, 68] on span "button" at bounding box center [179, 70] width 6 height 6
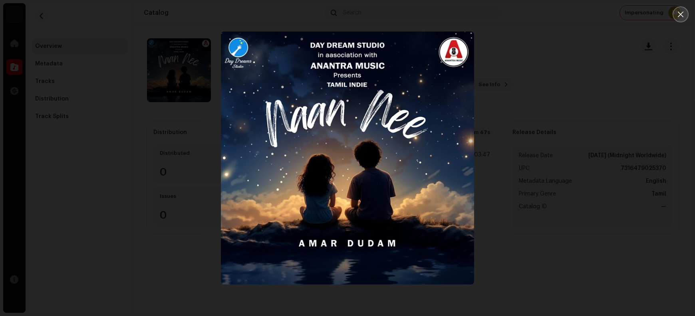
click at [556, 13] on button "Close" at bounding box center [681, 14] width 16 height 16
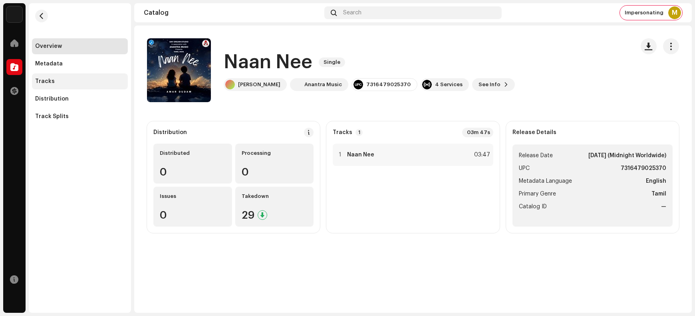
click at [52, 83] on div "Tracks" at bounding box center [79, 81] width 89 height 6
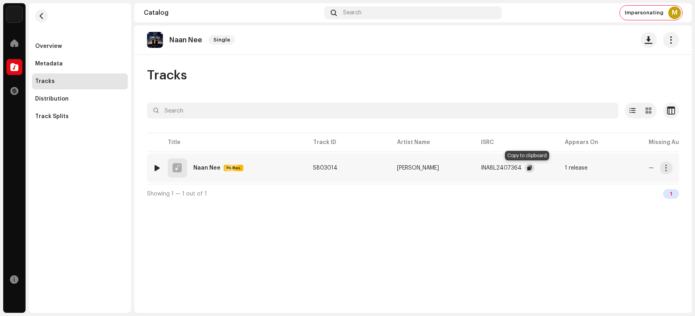
click at [527, 168] on span "button" at bounding box center [529, 168] width 5 height 6
click at [556, 171] on span "button" at bounding box center [666, 168] width 6 height 6
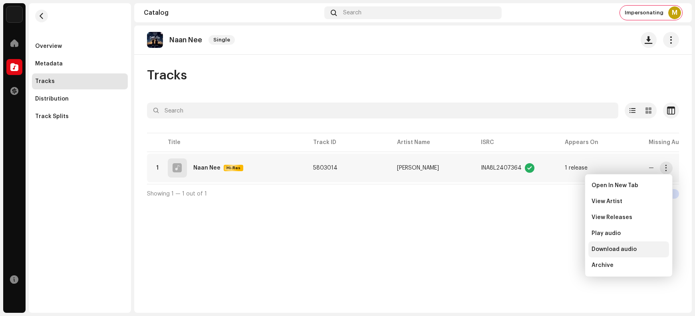
click at [556, 248] on span "Download audio" at bounding box center [613, 249] width 45 height 6
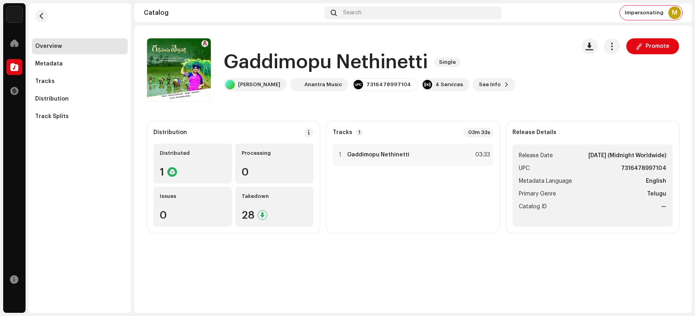
click at [259, 59] on h1 "Gaddimopu Nethinetti" at bounding box center [326, 63] width 204 height 26
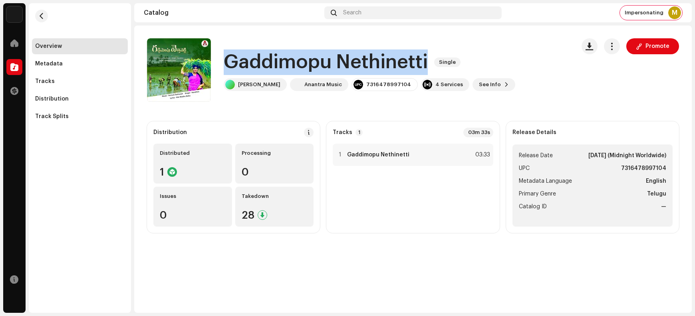
drag, startPoint x: 259, startPoint y: 59, endPoint x: 357, endPoint y: 61, distance: 98.7
click at [357, 61] on h1 "Gaddimopu Nethinetti" at bounding box center [326, 63] width 204 height 26
copy h1 "Gaddimopu Nethinetti"
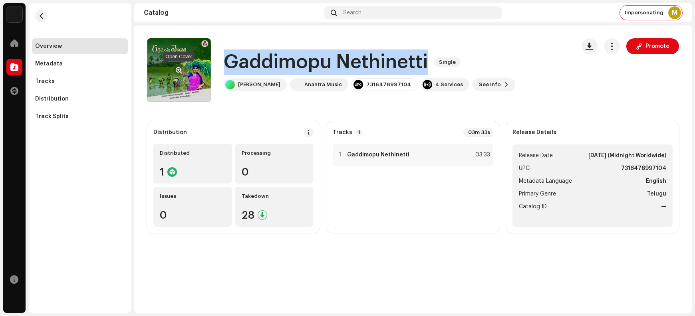
click at [177, 69] on span "button" at bounding box center [179, 70] width 6 height 6
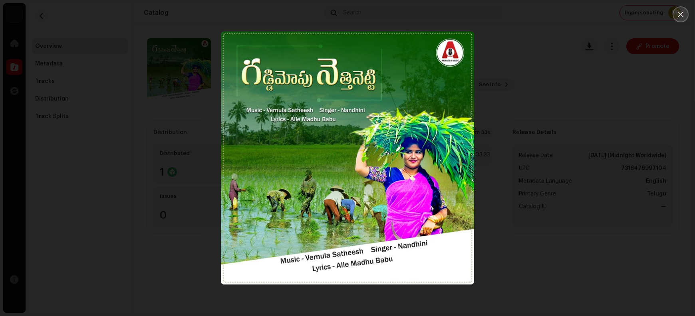
click at [556, 16] on icon "Close" at bounding box center [680, 14] width 7 height 7
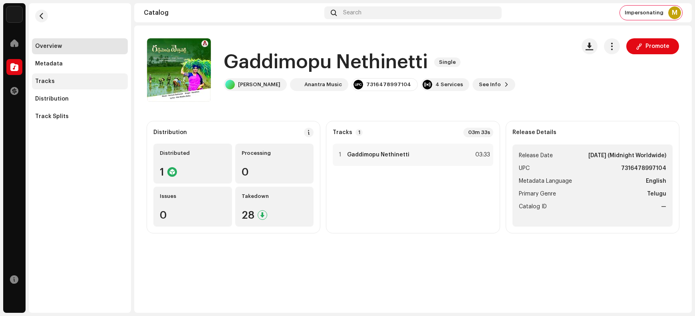
click at [50, 80] on div "Tracks" at bounding box center [45, 81] width 20 height 6
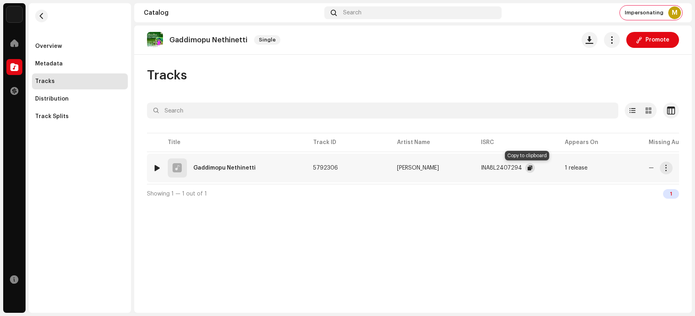
click at [528, 167] on span "button" at bounding box center [530, 168] width 5 height 6
click at [556, 169] on span "button" at bounding box center [666, 168] width 6 height 6
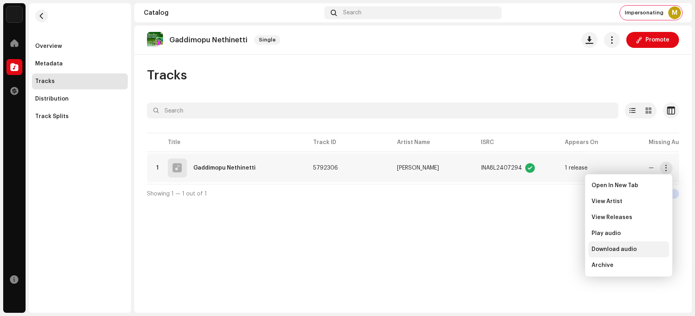
click at [556, 250] on span "Download audio" at bounding box center [613, 249] width 45 height 6
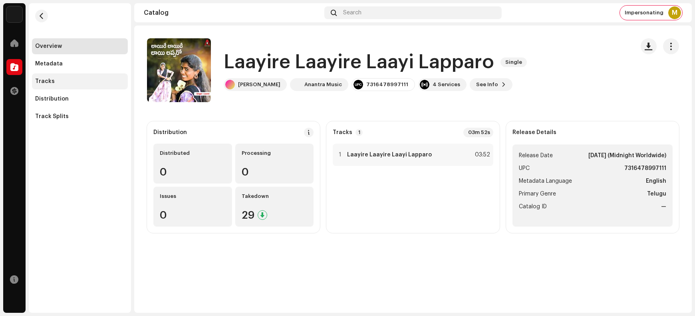
click at [80, 84] on div "Tracks" at bounding box center [80, 81] width 96 height 16
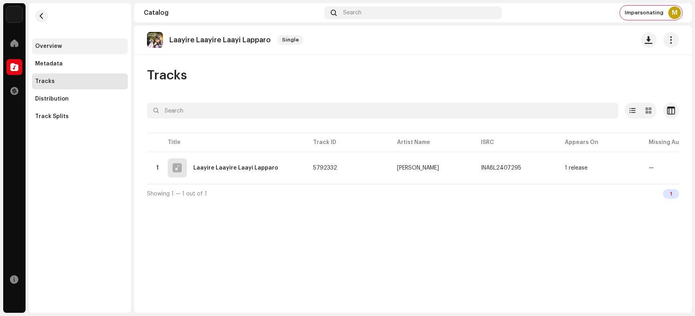
click at [50, 43] on div "Overview" at bounding box center [48, 46] width 27 height 6
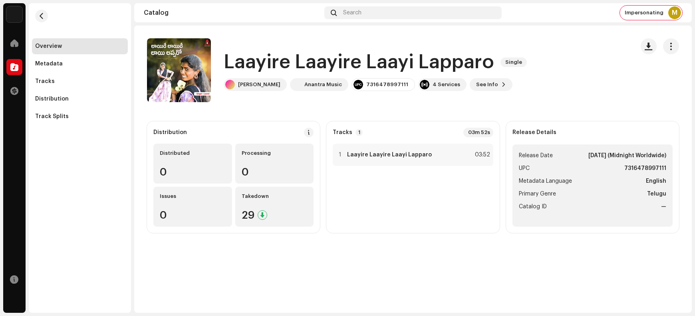
click at [253, 61] on h1 "Laayire Laayire Laayi Lapparo" at bounding box center [359, 63] width 270 height 26
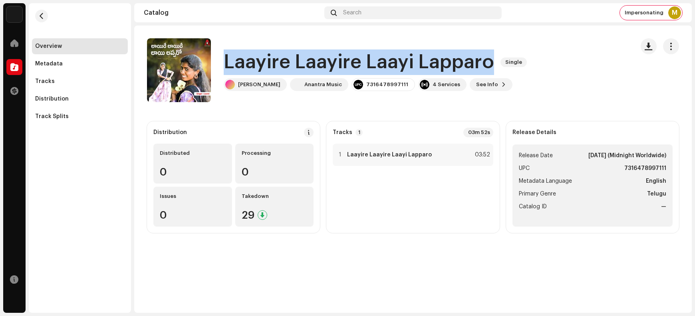
drag, startPoint x: 253, startPoint y: 61, endPoint x: 436, endPoint y: 55, distance: 182.6
click at [436, 55] on h1 "Laayire Laayire Laayi Lapparo" at bounding box center [359, 63] width 270 height 26
copy h1 "Laayire Laayire Laayi Lapparo"
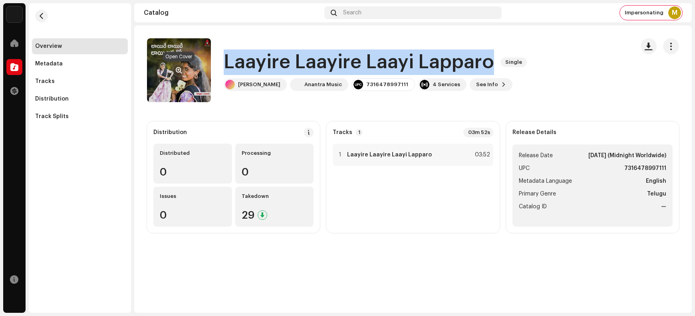
click at [179, 69] on span "button" at bounding box center [179, 70] width 6 height 6
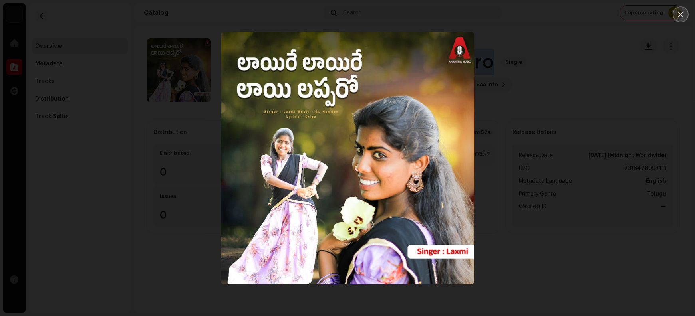
click at [556, 19] on button "Close" at bounding box center [681, 14] width 16 height 16
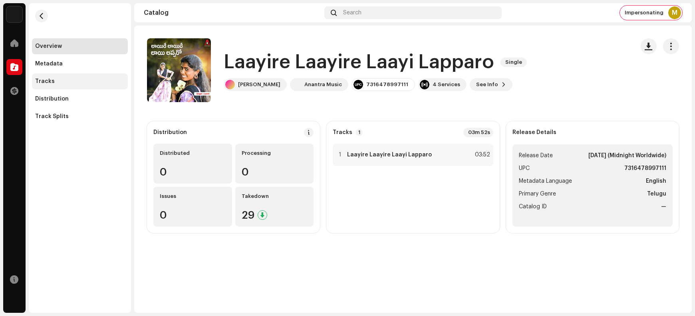
click at [51, 83] on div "Tracks" at bounding box center [45, 81] width 20 height 6
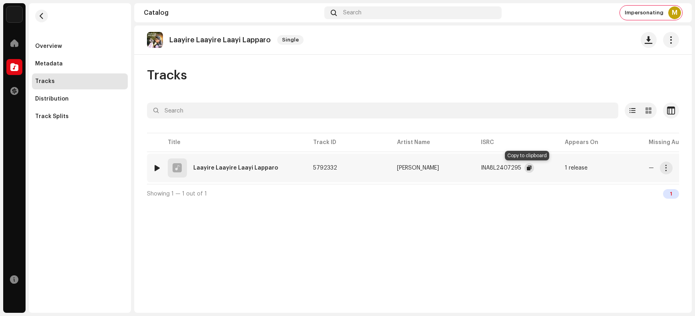
click at [527, 168] on span "button" at bounding box center [529, 168] width 5 height 6
click at [556, 167] on span "button" at bounding box center [666, 168] width 6 height 6
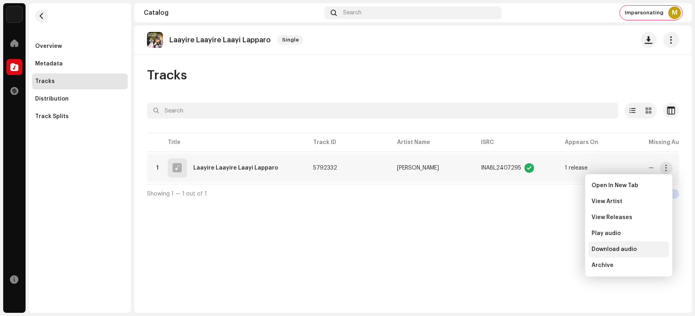
click at [556, 249] on span "Download audio" at bounding box center [613, 249] width 45 height 6
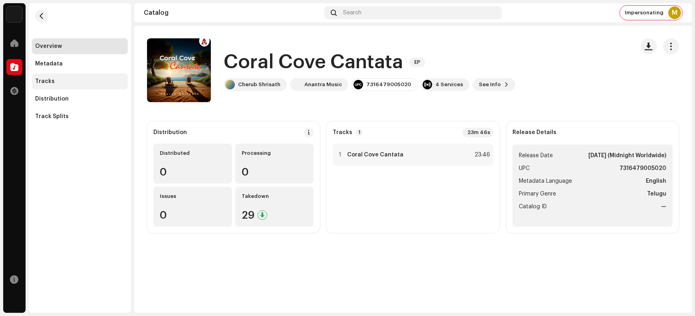
click at [51, 81] on div "Tracks" at bounding box center [45, 81] width 20 height 6
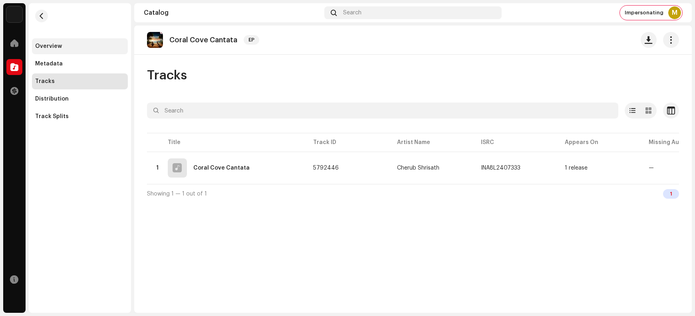
click at [67, 47] on div "Overview" at bounding box center [79, 46] width 89 height 6
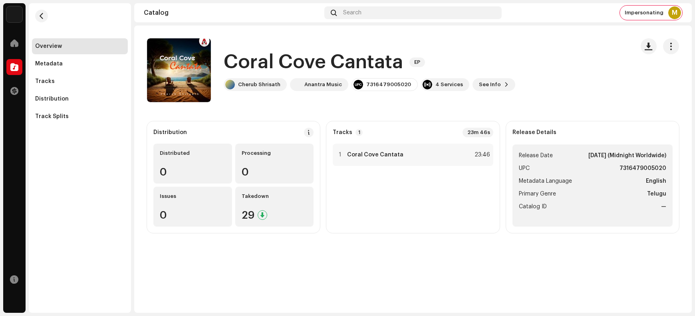
click at [250, 62] on h1 "Coral Cove Cantata" at bounding box center [313, 63] width 179 height 26
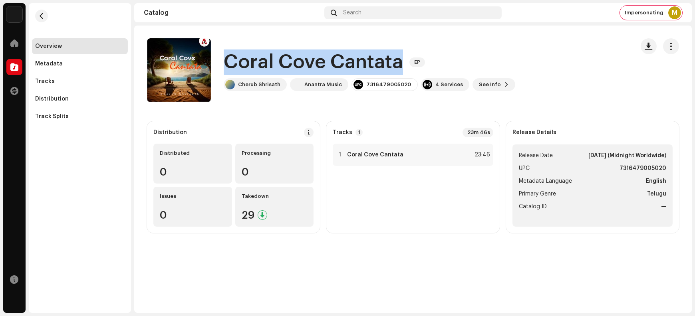
drag, startPoint x: 250, startPoint y: 62, endPoint x: 352, endPoint y: 59, distance: 102.3
click at [352, 59] on h1 "Coral Cove Cantata" at bounding box center [313, 63] width 179 height 26
copy h1 "Coral Cove Cantata"
click at [177, 69] on span "button" at bounding box center [179, 70] width 6 height 6
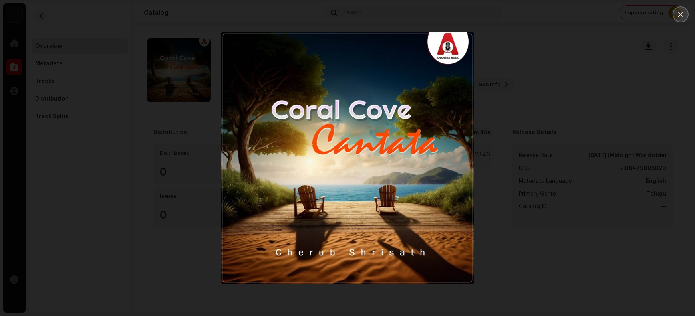
click at [556, 14] on button "Close" at bounding box center [681, 14] width 16 height 16
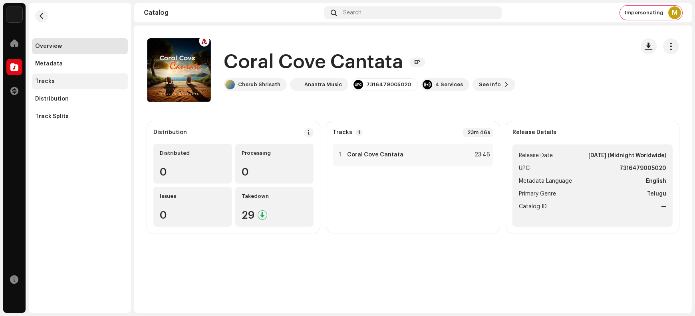
click at [46, 81] on div "Tracks" at bounding box center [45, 81] width 20 height 6
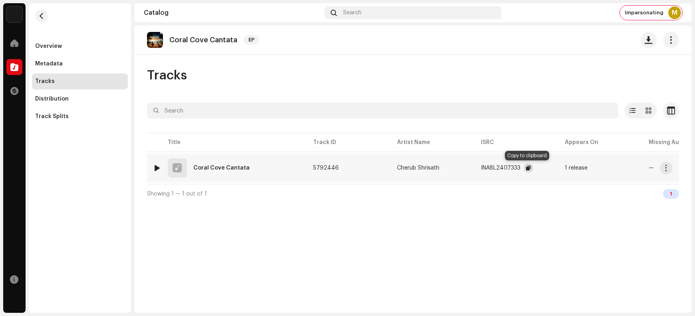
click at [526, 169] on span "button" at bounding box center [528, 168] width 5 height 6
click at [526, 168] on span "button" at bounding box center [528, 168] width 5 height 6
click at [526, 169] on span "button" at bounding box center [528, 168] width 5 height 6
click at [556, 169] on span "button" at bounding box center [666, 168] width 6 height 6
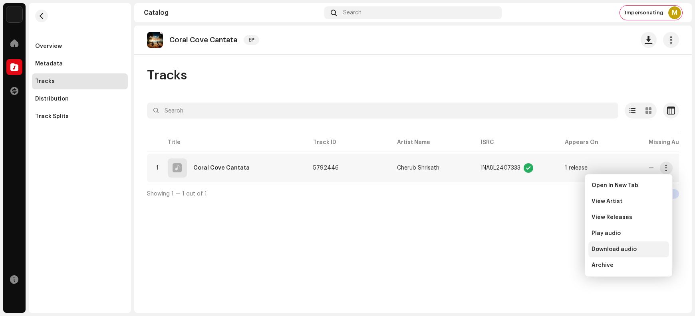
click at [556, 250] on span "Download audio" at bounding box center [613, 249] width 45 height 6
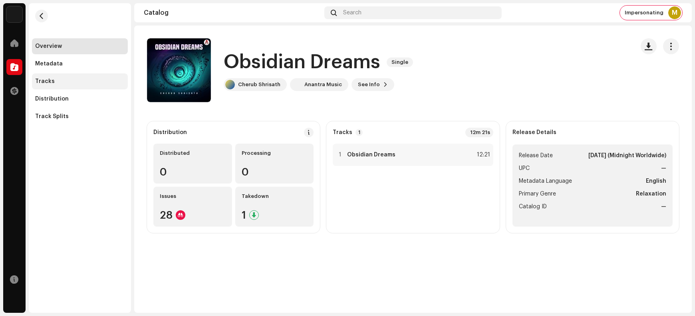
click at [54, 81] on div "Tracks" at bounding box center [79, 81] width 89 height 6
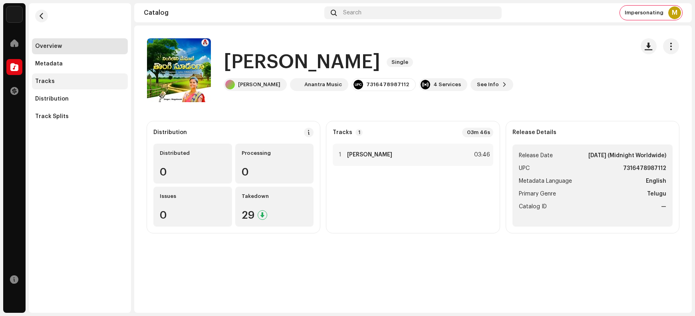
click at [52, 80] on div "Tracks" at bounding box center [45, 81] width 20 height 6
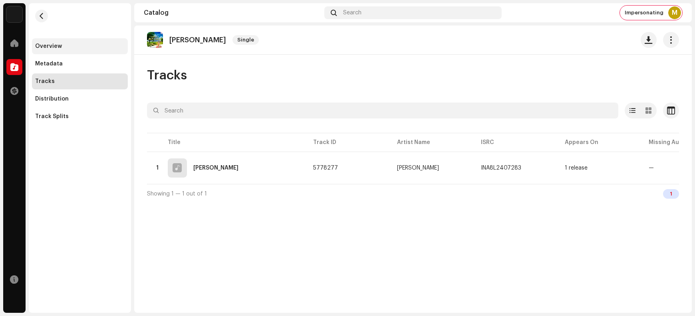
click at [63, 44] on div "Overview" at bounding box center [79, 46] width 89 height 6
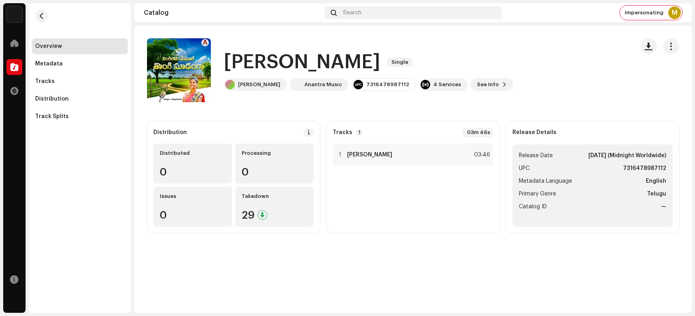
click at [250, 61] on h1 "[PERSON_NAME]" at bounding box center [302, 63] width 157 height 26
drag, startPoint x: 250, startPoint y: 61, endPoint x: 345, endPoint y: 58, distance: 95.5
click at [345, 58] on h1 "[PERSON_NAME]" at bounding box center [302, 63] width 157 height 26
copy h1 "[PERSON_NAME]"
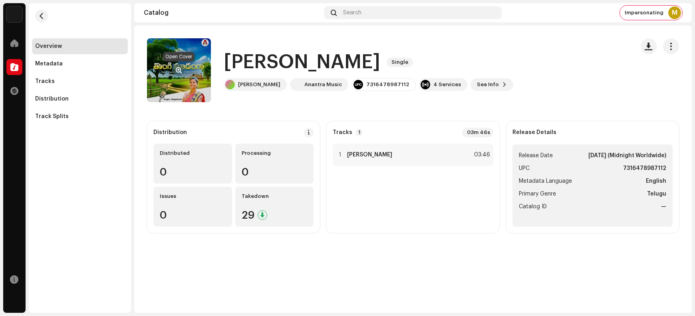
click at [179, 69] on span "button" at bounding box center [179, 70] width 6 height 6
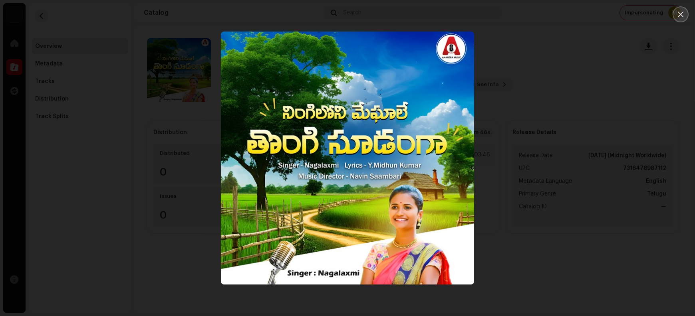
click at [556, 17] on icon "Close" at bounding box center [680, 14] width 7 height 7
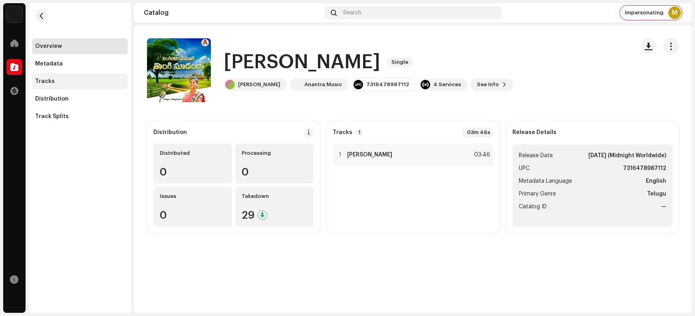
click at [58, 81] on div "Tracks" at bounding box center [79, 81] width 89 height 6
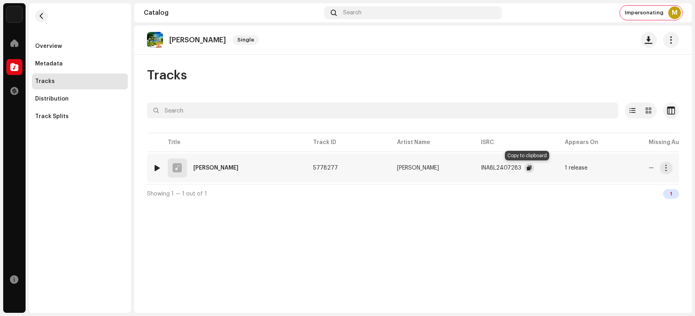
click at [527, 166] on span "button" at bounding box center [529, 168] width 5 height 6
click at [556, 166] on span "button" at bounding box center [666, 168] width 6 height 6
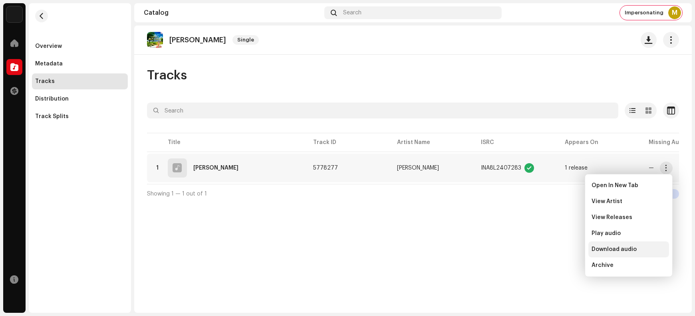
click at [556, 252] on div "Download audio" at bounding box center [628, 250] width 81 height 16
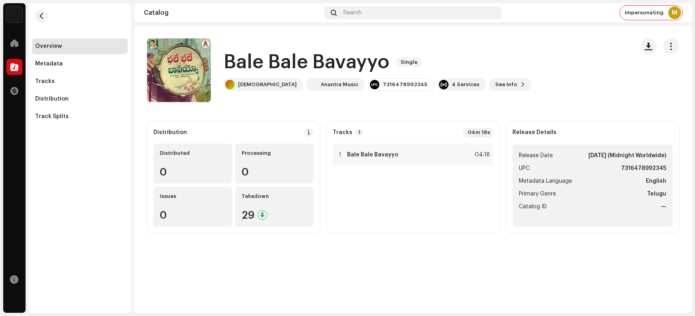
click at [556, 51] on div "Bale Bale Bavayyo Single [PERSON_NAME] Anantra Music 7316478992345 4 Services S…" at bounding box center [387, 70] width 481 height 64
click at [50, 82] on div "Tracks" at bounding box center [45, 81] width 20 height 6
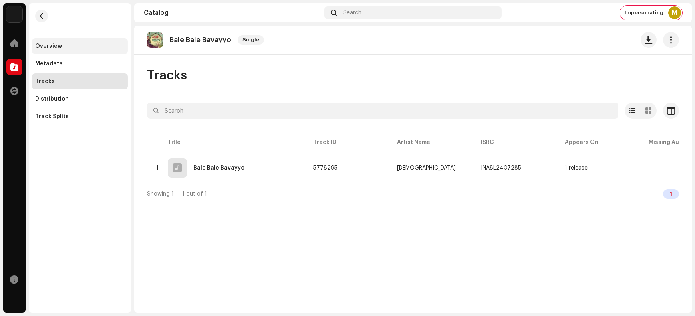
click at [49, 48] on div "Overview" at bounding box center [48, 46] width 27 height 6
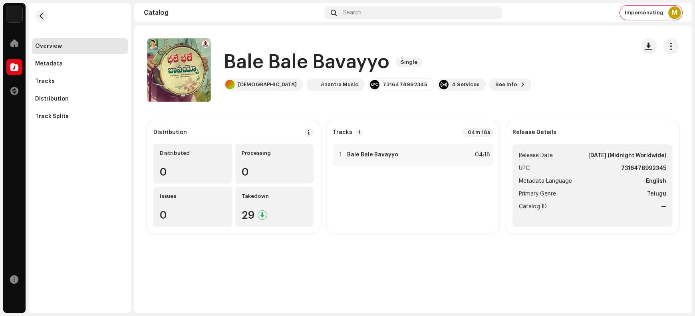
click at [246, 59] on h1 "Bale Bale Bavayyo" at bounding box center [307, 63] width 166 height 26
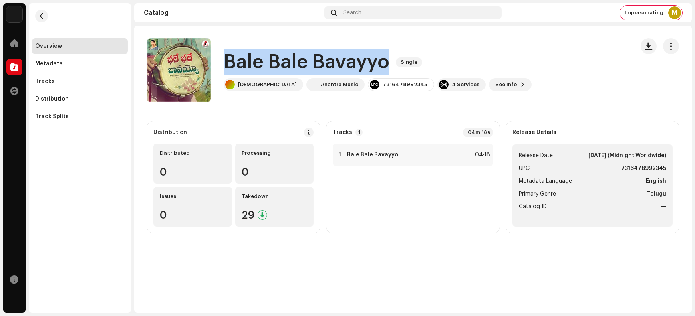
drag, startPoint x: 246, startPoint y: 59, endPoint x: 328, endPoint y: 62, distance: 81.5
click at [328, 62] on h1 "Bale Bale Bavayyo" at bounding box center [307, 63] width 166 height 26
copy h1 "Bale Bale Bavayyo"
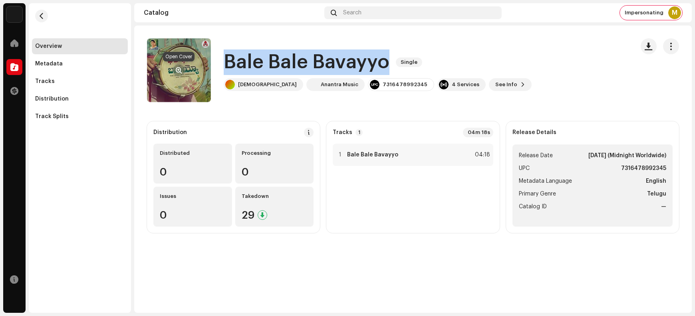
click at [177, 72] on span "button" at bounding box center [179, 70] width 6 height 6
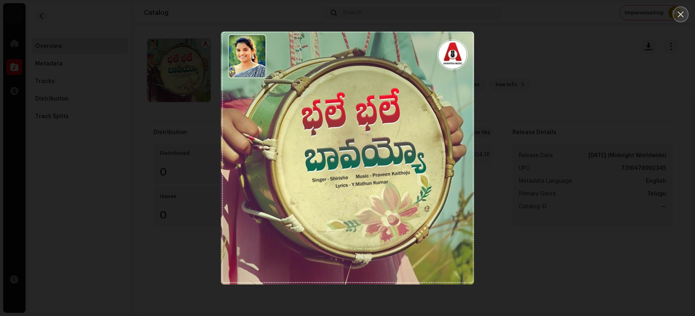
click at [556, 15] on icon "Close" at bounding box center [681, 15] width 6 height 6
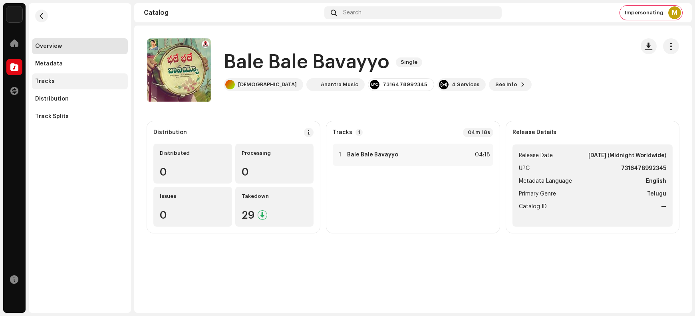
click at [54, 84] on div "Tracks" at bounding box center [79, 81] width 89 height 6
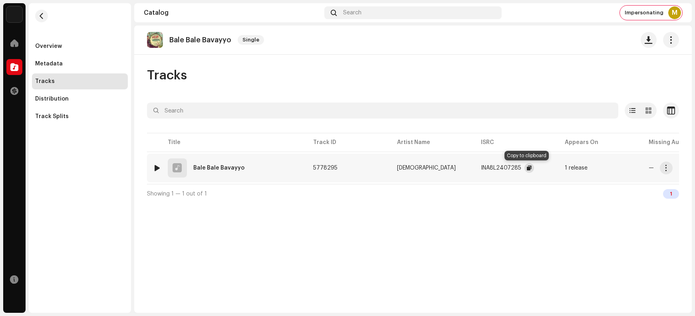
click at [528, 167] on span "button" at bounding box center [529, 168] width 5 height 6
click at [556, 169] on span "button" at bounding box center [666, 168] width 6 height 6
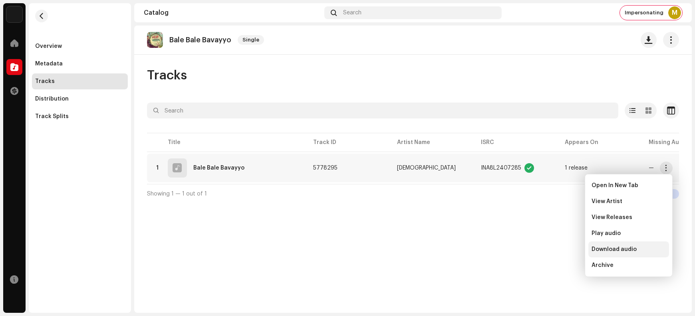
click at [556, 252] on span "Download audio" at bounding box center [613, 249] width 45 height 6
